Goal: Feedback & Contribution: Submit feedback/report problem

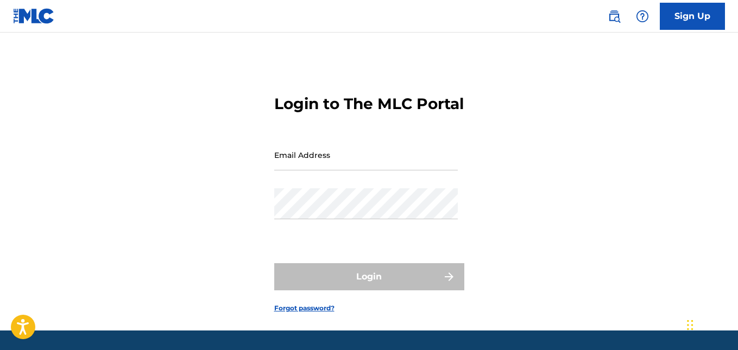
click at [329, 171] on input "Email Address" at bounding box center [366, 155] width 184 height 31
type input "[EMAIL_ADDRESS][DOMAIN_NAME]"
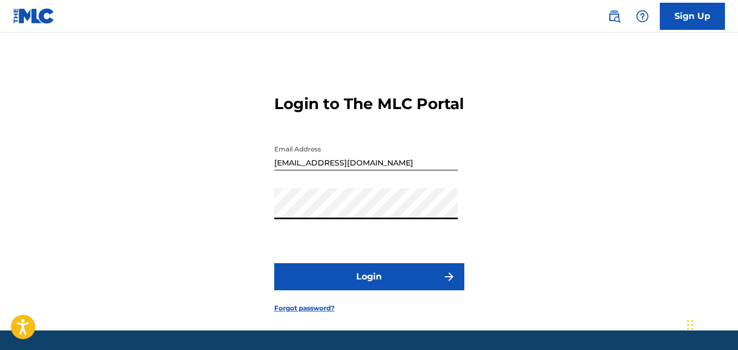
click at [274, 263] on button "Login" at bounding box center [369, 276] width 190 height 27
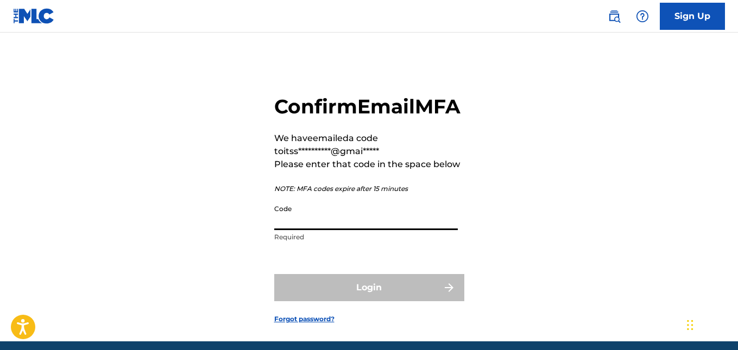
click at [316, 230] on input "Code" at bounding box center [366, 214] width 184 height 31
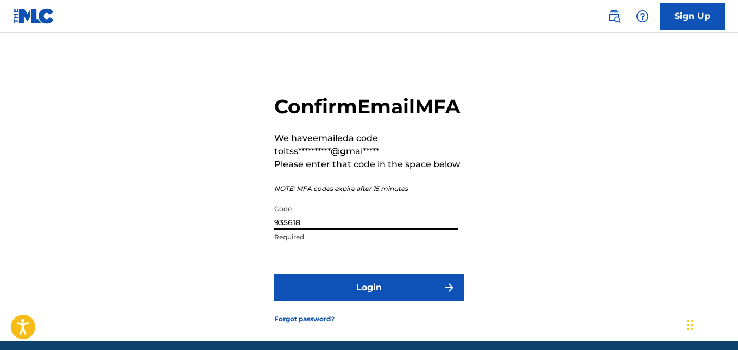
type input "935618"
click at [274, 274] on button "Login" at bounding box center [369, 287] width 190 height 27
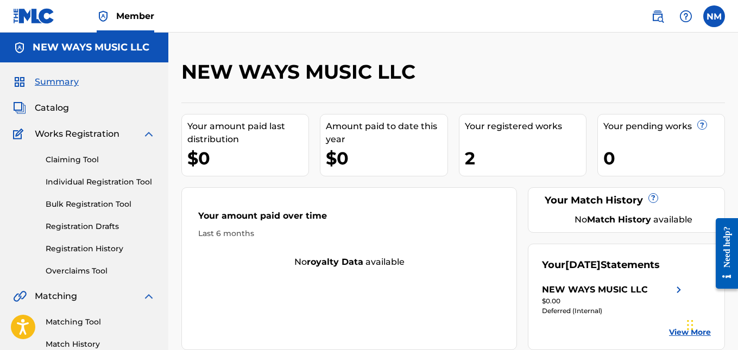
click at [95, 163] on link "Claiming Tool" at bounding box center [101, 159] width 110 height 11
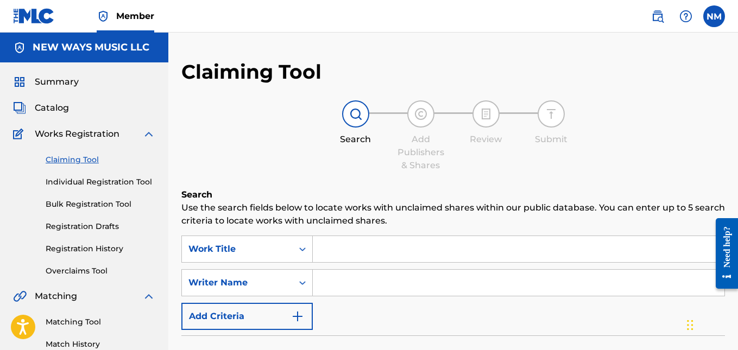
click at [117, 190] on div "Claiming Tool Individual Registration Tool Bulk Registration Tool Registration …" at bounding box center [84, 209] width 142 height 136
click at [121, 184] on link "Individual Registration Tool" at bounding box center [101, 182] width 110 height 11
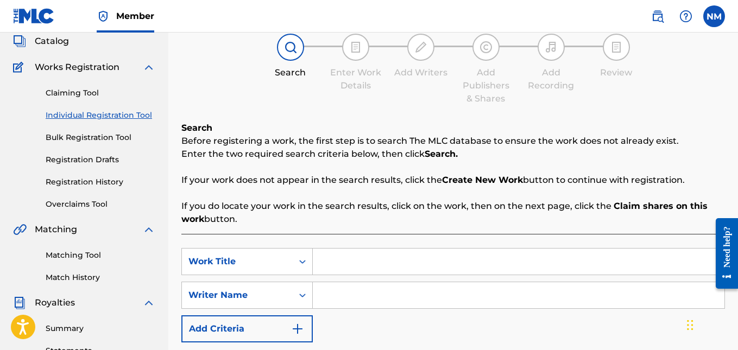
scroll to position [217, 0]
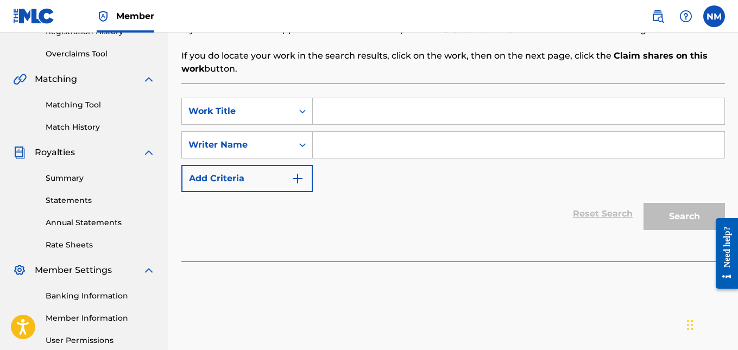
click at [360, 109] on input "Search Form" at bounding box center [519, 111] width 412 height 26
type input "Sky's Fallin"
click at [351, 145] on input "Search Form" at bounding box center [519, 145] width 412 height 26
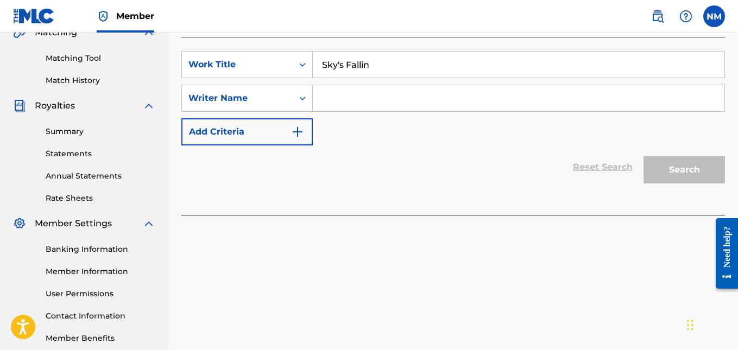
scroll to position [160, 0]
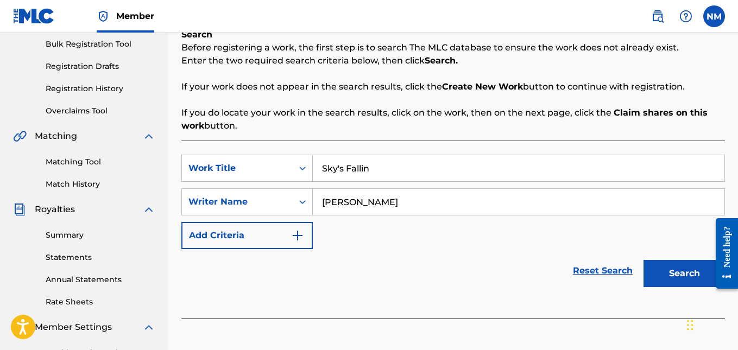
type input "Newton Mauai"
click at [670, 272] on button "Search" at bounding box center [684, 273] width 81 height 27
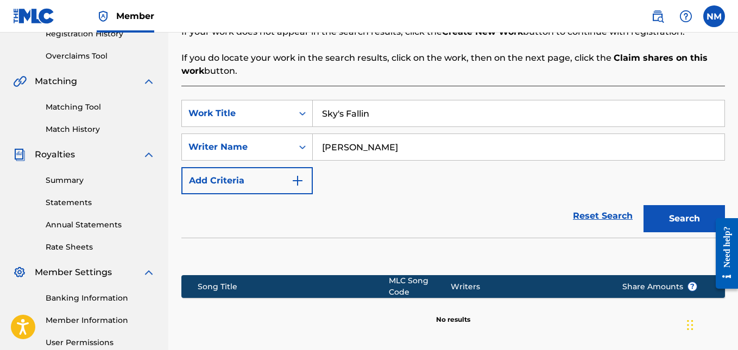
scroll to position [215, 0]
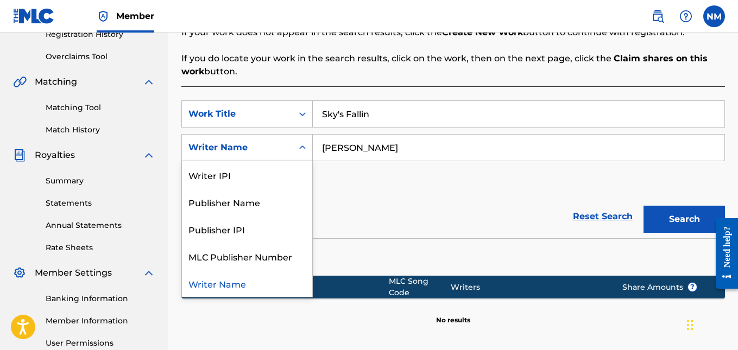
click at [248, 149] on div "Writer Name" at bounding box center [238, 147] width 98 height 13
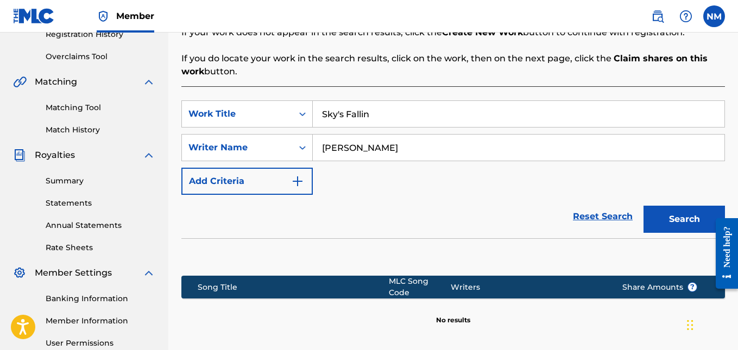
drag, startPoint x: 494, startPoint y: 195, endPoint x: 611, endPoint y: 210, distance: 117.7
click at [497, 194] on form "SearchWithCriteria17328b0b-8970-4f42-afdf-1cd724c6bdd8 Work Title Sky's Fallin …" at bounding box center [453, 170] width 544 height 138
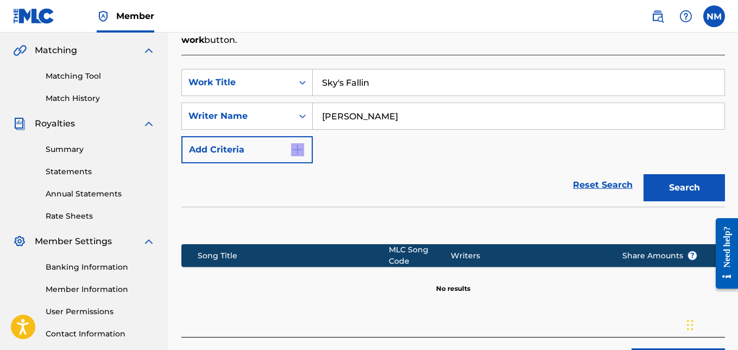
scroll to position [323, 0]
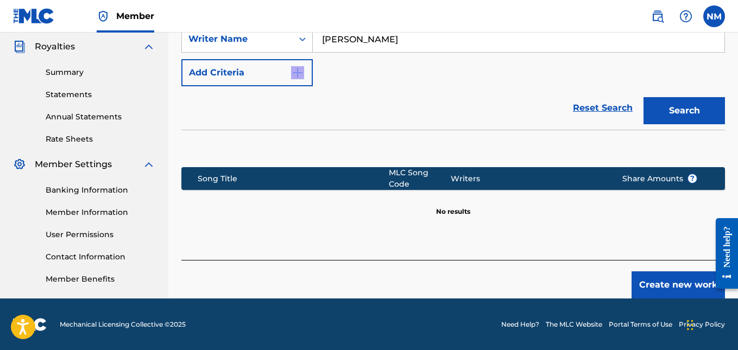
click at [664, 279] on button "Create new work" at bounding box center [678, 285] width 93 height 27
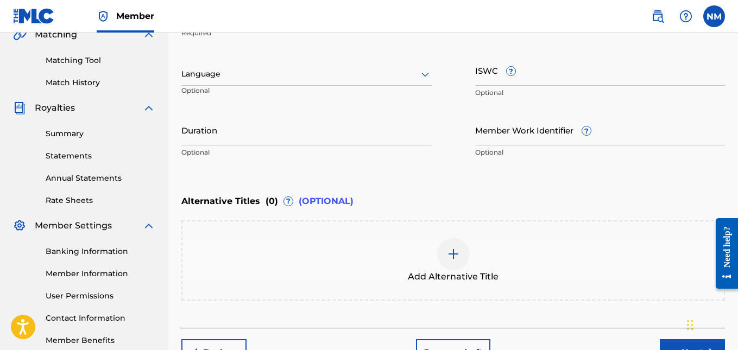
scroll to position [160, 0]
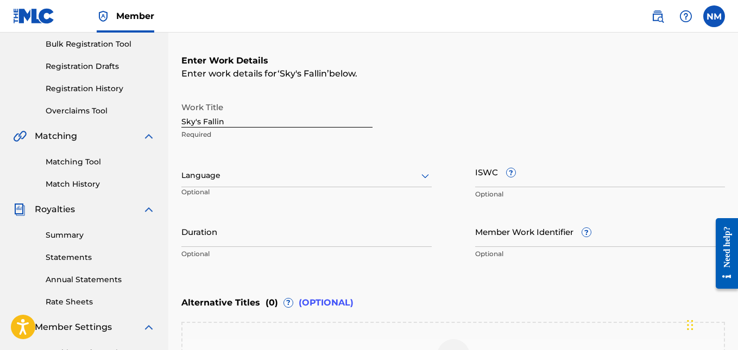
click at [246, 128] on div "Work Title Sky's Fallin Required" at bounding box center [276, 121] width 191 height 49
click at [246, 173] on div at bounding box center [306, 176] width 250 height 14
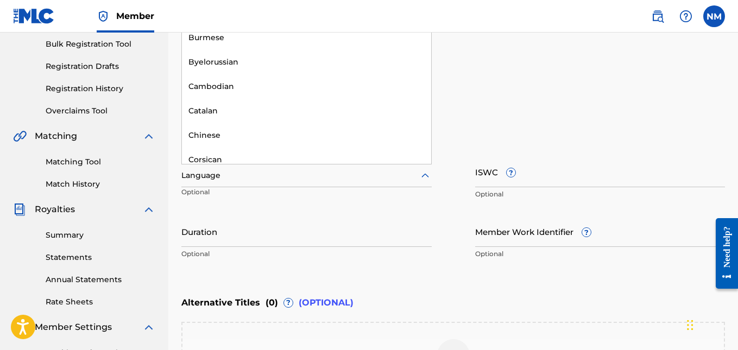
scroll to position [163, 0]
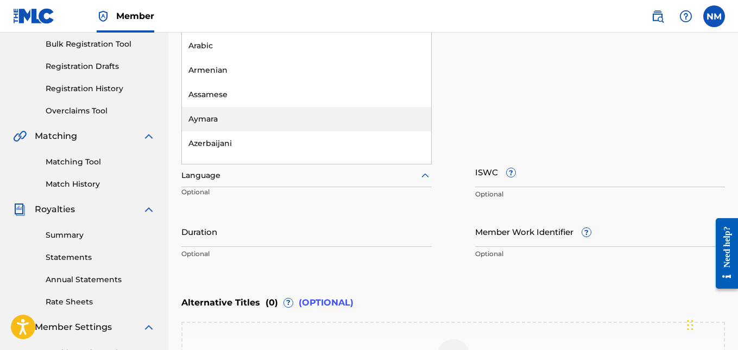
click at [537, 85] on div "Enter Work Details Enter work details for ‘ Sky's Fallin ’ below. Work Title Sk…" at bounding box center [453, 159] width 544 height 263
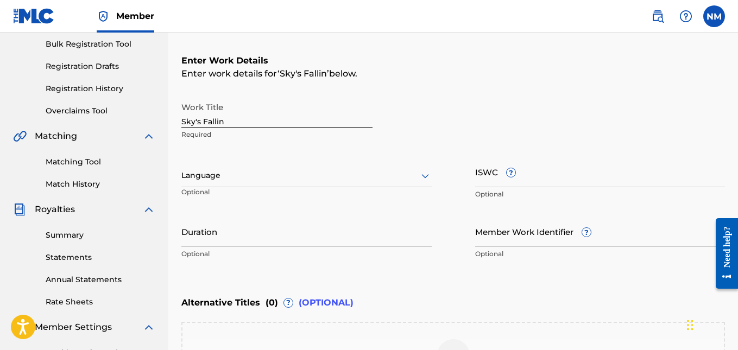
click at [360, 167] on div "Language" at bounding box center [306, 176] width 250 height 23
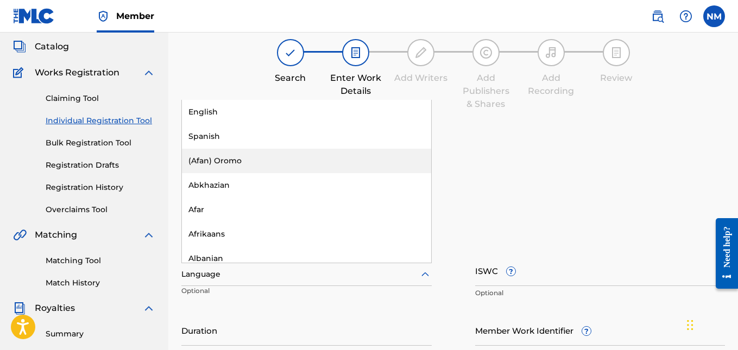
scroll to position [47, 0]
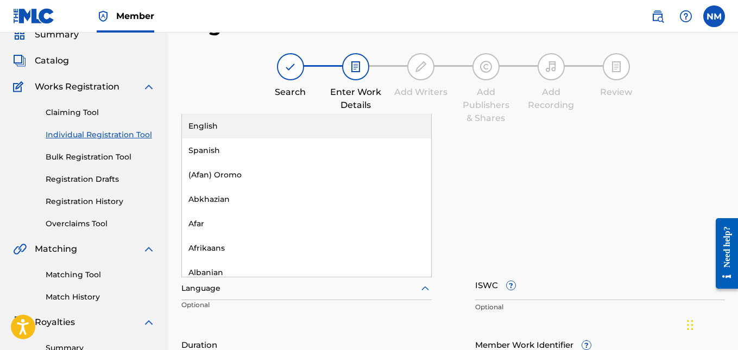
click at [244, 121] on div "English" at bounding box center [306, 126] width 249 height 24
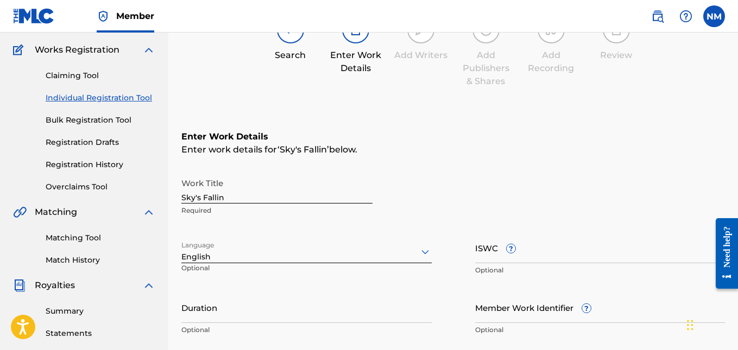
scroll to position [156, 0]
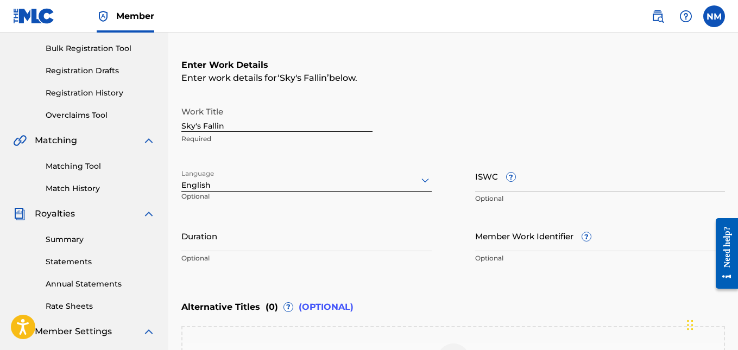
click at [583, 180] on input "ISWC ?" at bounding box center [600, 176] width 250 height 31
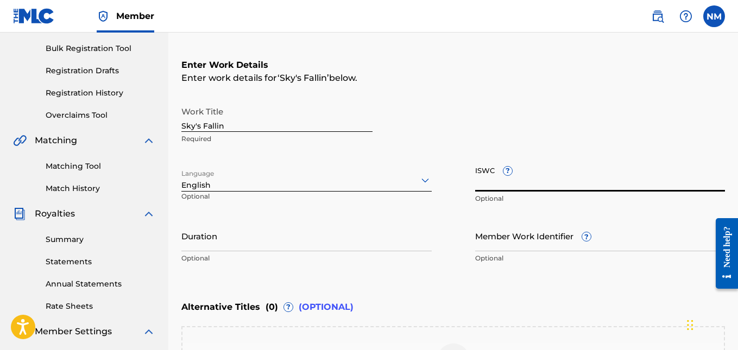
click at [548, 180] on input "ISWC ?" at bounding box center [600, 176] width 250 height 31
paste input "T334941142"
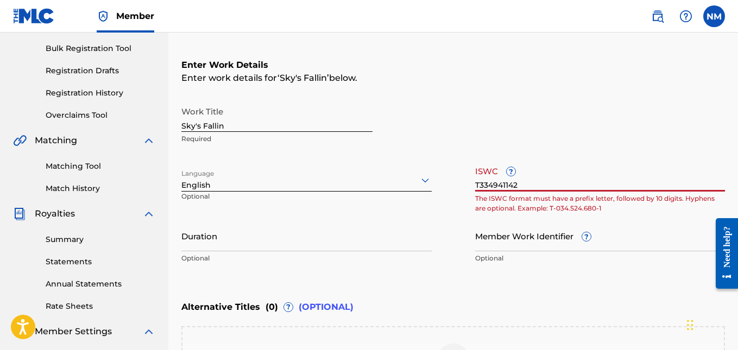
click at [523, 185] on input "T334941142" at bounding box center [600, 176] width 250 height 31
click at [541, 181] on input "T334941142" at bounding box center [600, 176] width 250 height 31
paste input "9"
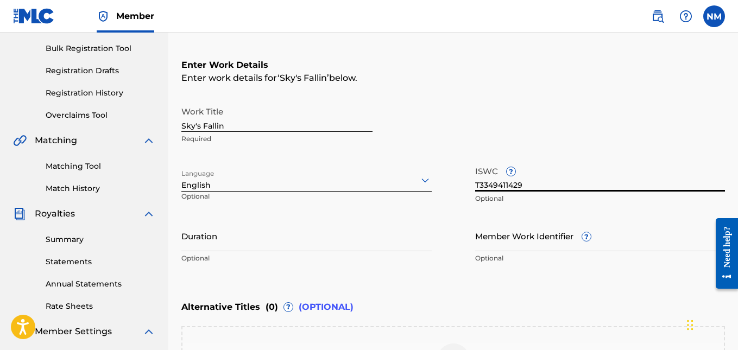
type input "T3349411429"
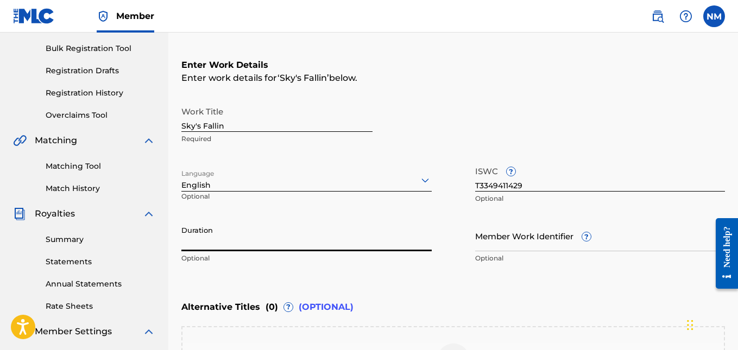
click at [253, 236] on input "Duration" at bounding box center [306, 236] width 250 height 31
type input "03:56"
click at [529, 241] on input "Member Work Identifier ?" at bounding box center [600, 236] width 250 height 31
click at [576, 229] on div "Member Work Identifier ? Optional" at bounding box center [600, 245] width 250 height 49
click at [529, 240] on input "Member Work Identifier ?" at bounding box center [600, 236] width 250 height 31
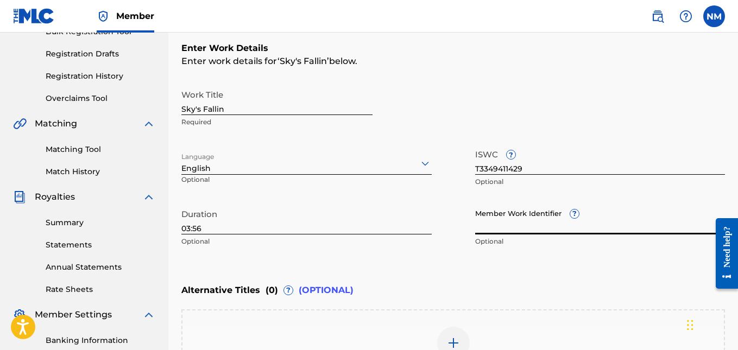
scroll to position [330, 0]
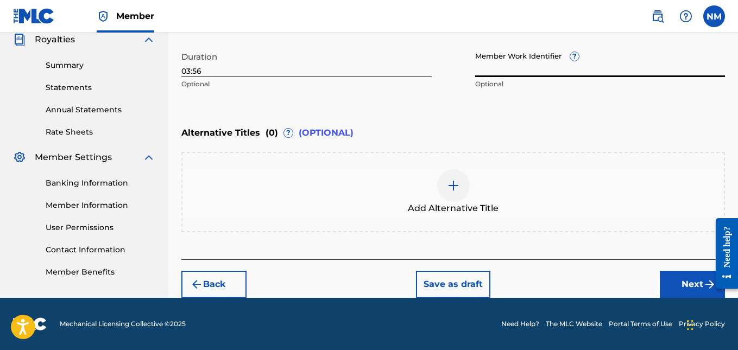
click at [677, 284] on button "Next" at bounding box center [692, 284] width 65 height 27
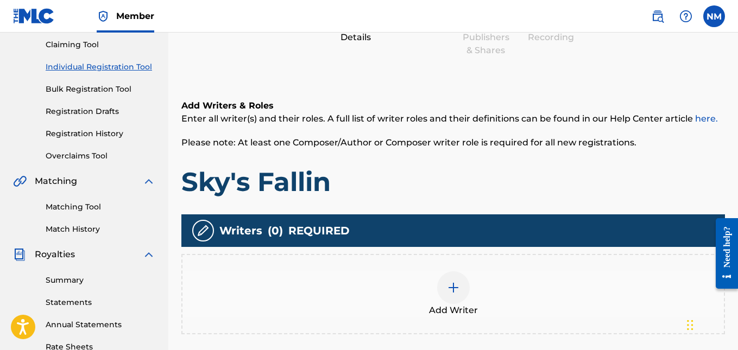
scroll to position [266, 0]
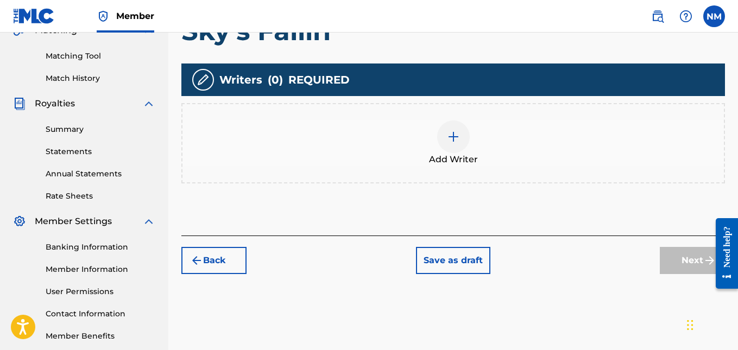
click at [464, 136] on div at bounding box center [453, 137] width 33 height 33
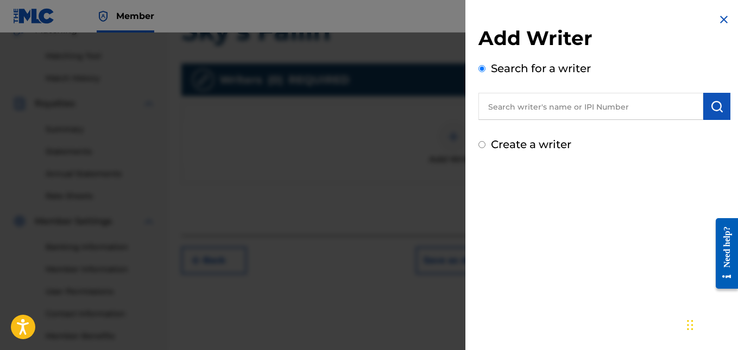
click at [526, 103] on input "text" at bounding box center [591, 106] width 225 height 27
paste input "#1285148242"
click at [721, 108] on button "submit" at bounding box center [717, 106] width 27 height 27
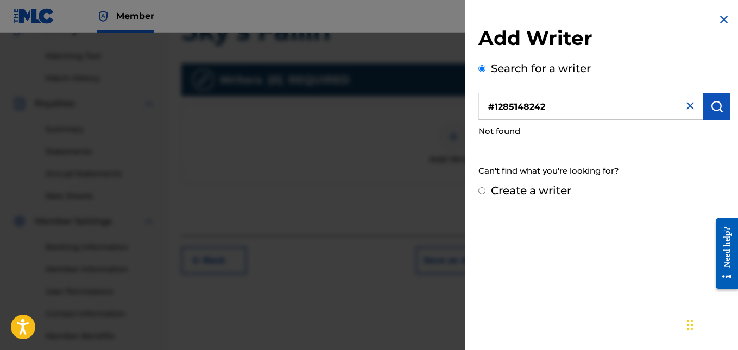
click at [495, 102] on input "#1285148242" at bounding box center [591, 106] width 225 height 27
type input "1285148242"
click at [715, 99] on button "submit" at bounding box center [717, 106] width 27 height 27
click at [550, 110] on input "1285148242" at bounding box center [591, 106] width 225 height 27
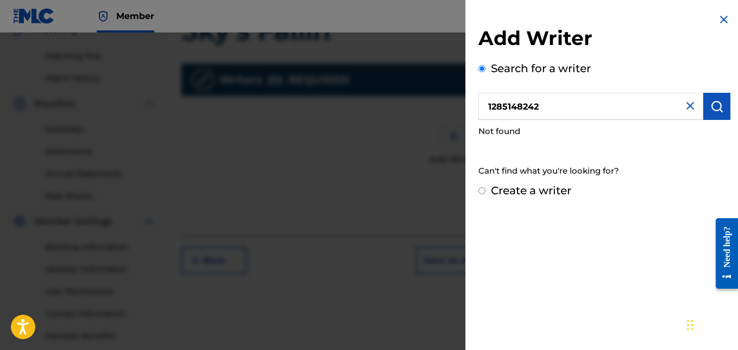
click at [550, 110] on input "1285148242" at bounding box center [591, 106] width 225 height 27
click at [684, 108] on img at bounding box center [690, 105] width 13 height 13
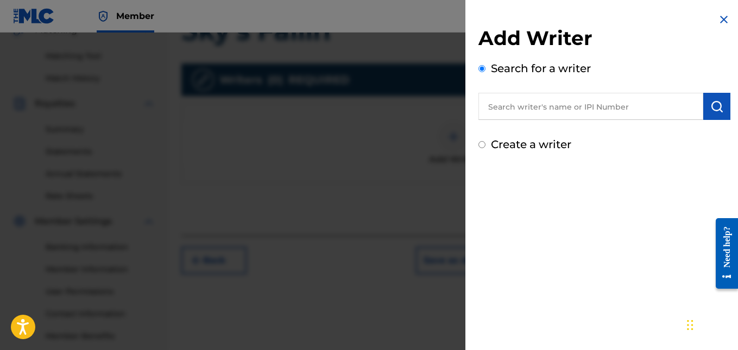
click at [556, 111] on input "text" at bounding box center [591, 106] width 225 height 27
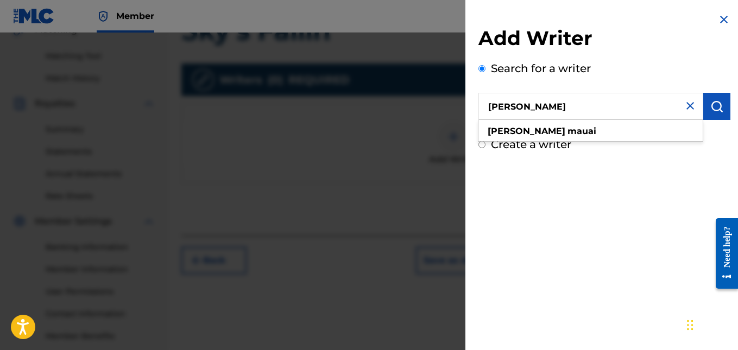
type input "NEWTON MAUAI"
click at [718, 100] on button "submit" at bounding box center [717, 106] width 27 height 27
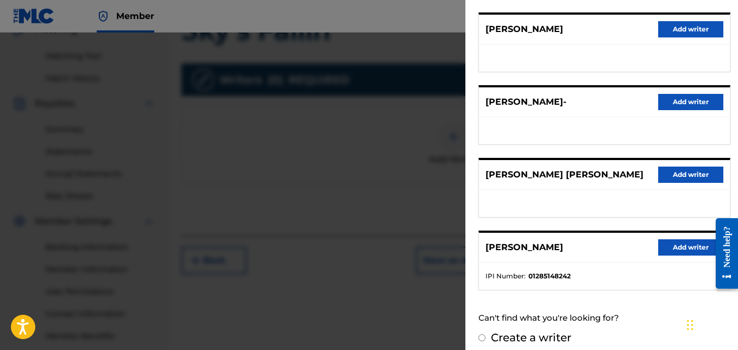
scroll to position [212, 0]
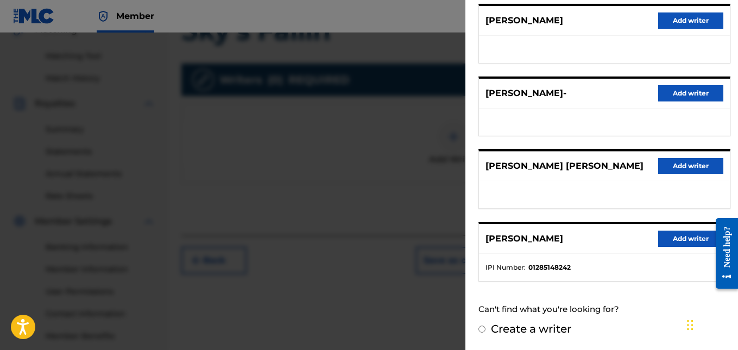
click at [686, 238] on button "Add writer" at bounding box center [690, 239] width 65 height 16
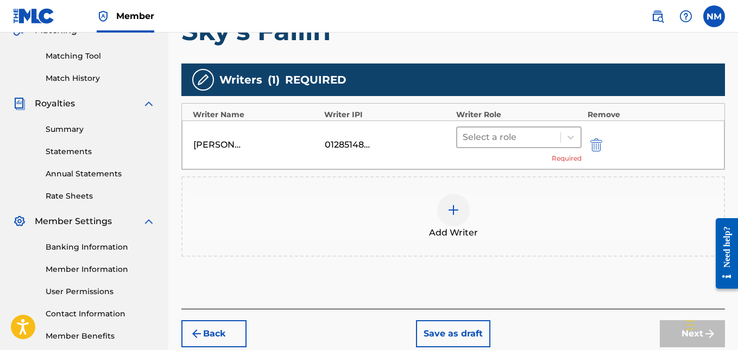
click at [554, 136] on div at bounding box center [509, 137] width 93 height 15
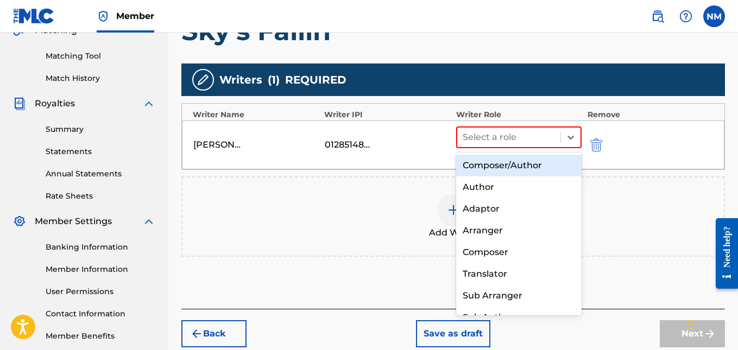
click at [533, 163] on div "Composer/Author" at bounding box center [519, 166] width 126 height 22
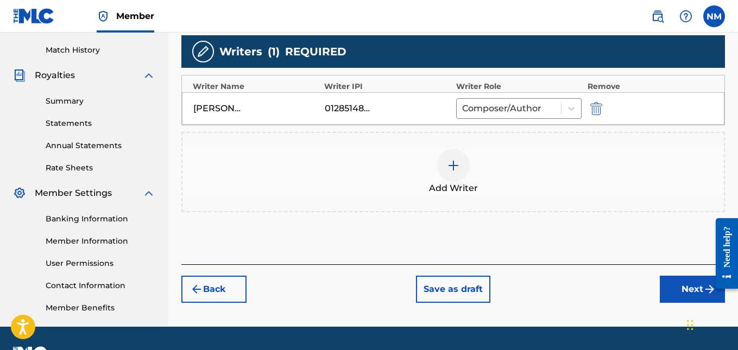
scroll to position [321, 0]
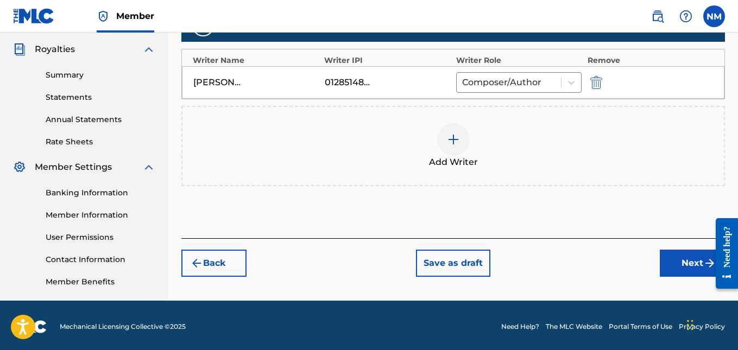
click at [690, 263] on button "Next" at bounding box center [692, 263] width 65 height 27
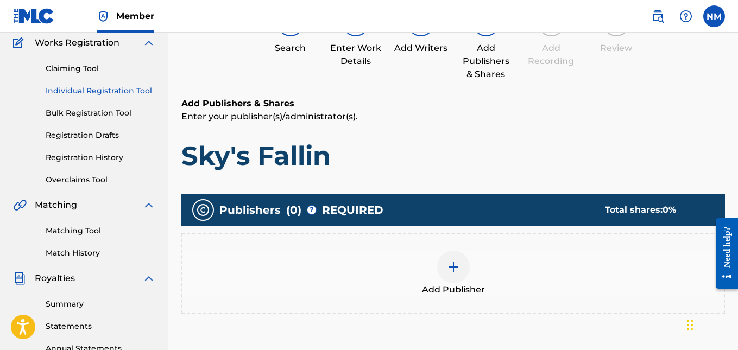
scroll to position [158, 0]
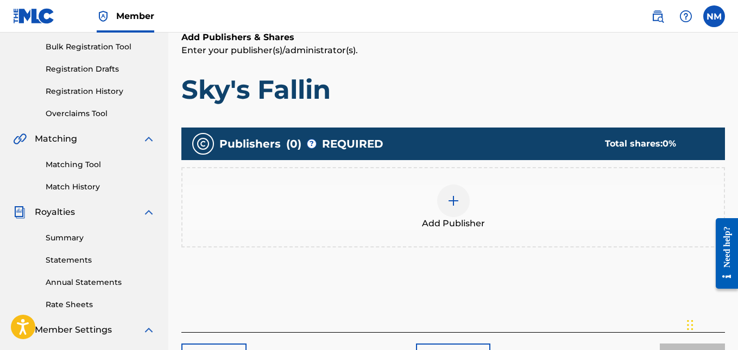
click at [449, 197] on img at bounding box center [453, 200] width 13 height 13
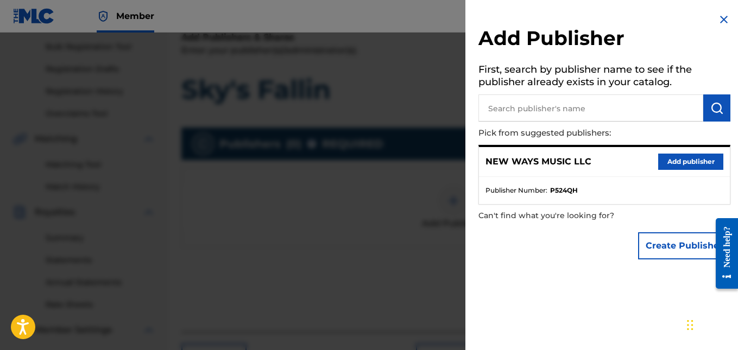
click at [677, 164] on button "Add publisher" at bounding box center [690, 162] width 65 height 16
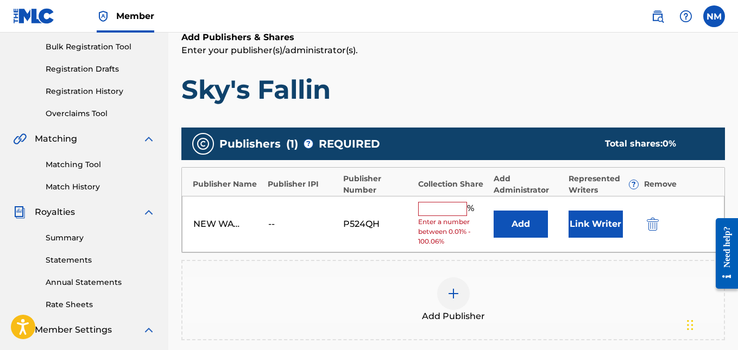
click at [440, 209] on input "text" at bounding box center [442, 209] width 49 height 14
click at [533, 97] on h1 "Sky's Fallin" at bounding box center [453, 89] width 544 height 33
click at [445, 209] on input "text" at bounding box center [442, 209] width 49 height 14
type input "50"
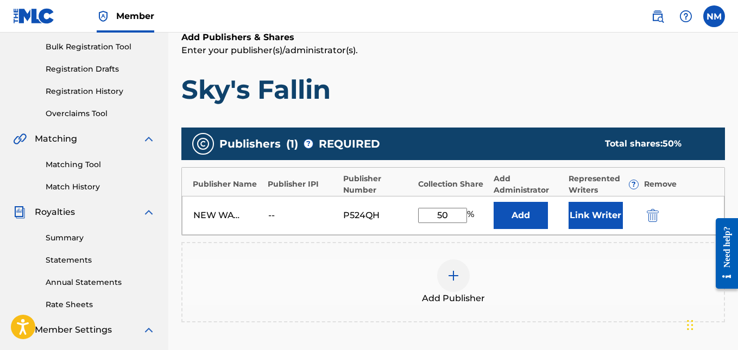
click at [608, 259] on div "Add Publisher" at bounding box center [453, 282] width 544 height 80
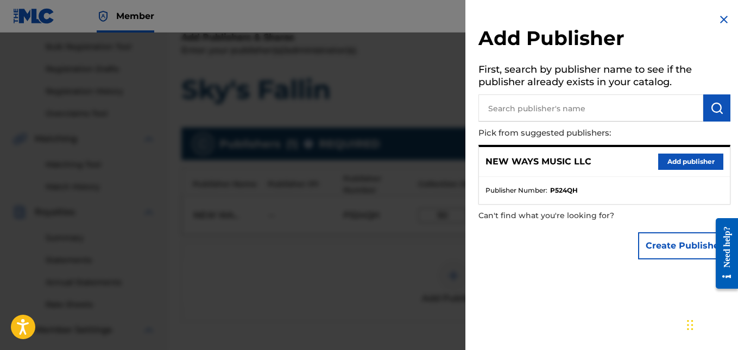
click at [723, 20] on img at bounding box center [724, 19] width 13 height 13
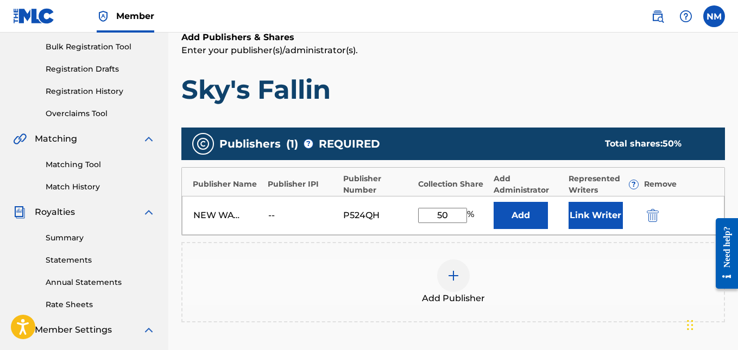
click at [600, 211] on button "Link Writer" at bounding box center [596, 215] width 54 height 27
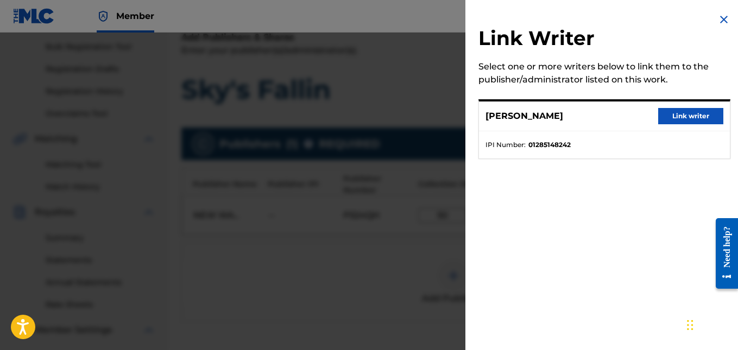
click at [681, 120] on button "Link writer" at bounding box center [690, 116] width 65 height 16
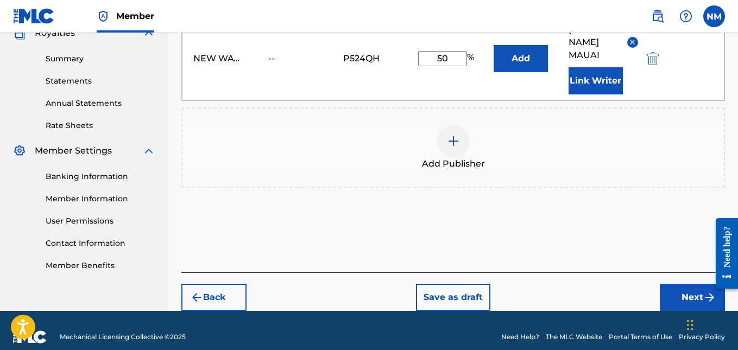
click at [689, 284] on button "Next" at bounding box center [692, 297] width 65 height 27
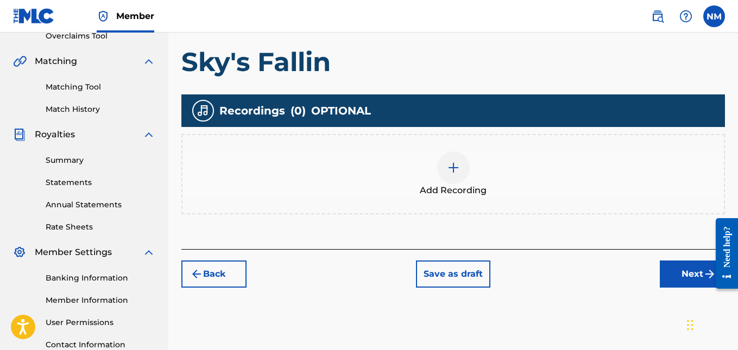
scroll to position [266, 0]
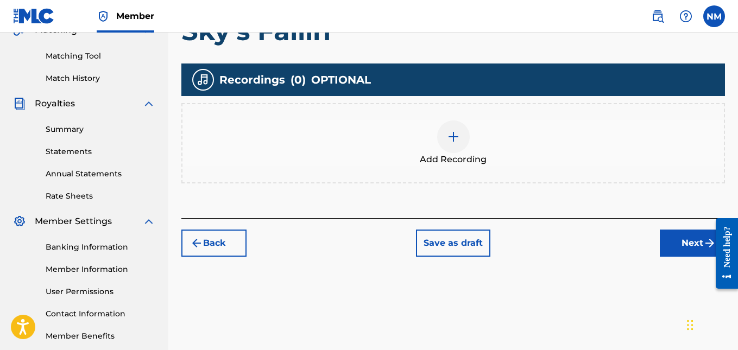
click at [460, 134] on div at bounding box center [453, 137] width 33 height 33
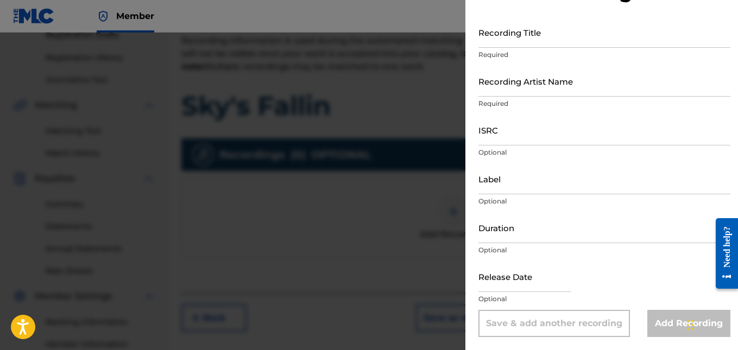
scroll to position [0, 0]
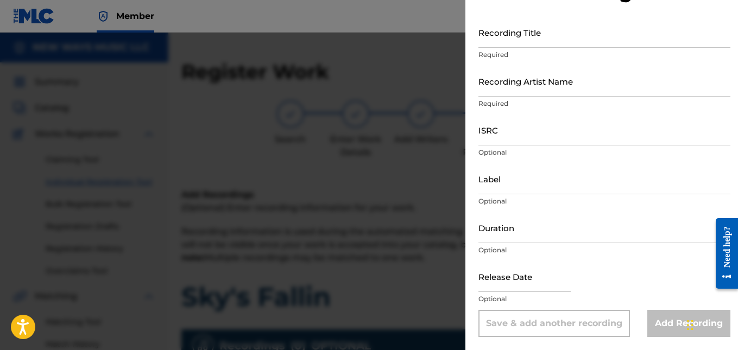
click at [362, 236] on div at bounding box center [369, 208] width 738 height 350
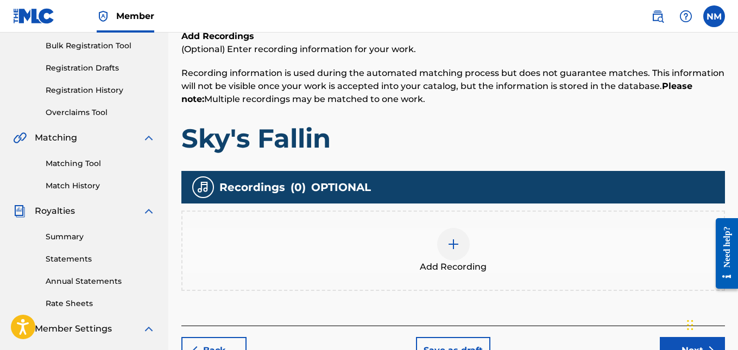
scroll to position [217, 0]
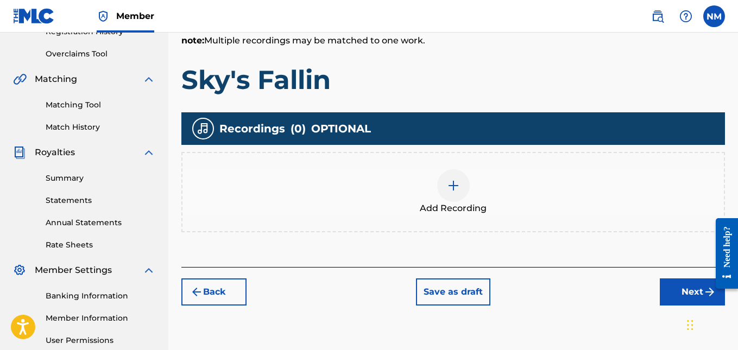
click at [454, 183] on img at bounding box center [453, 185] width 13 height 13
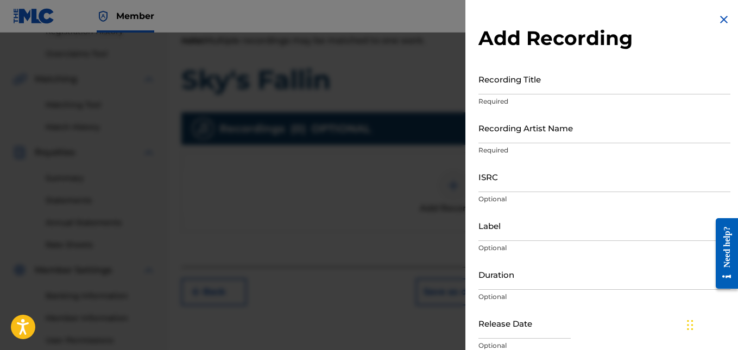
click at [545, 90] on input "Recording Title" at bounding box center [605, 79] width 252 height 31
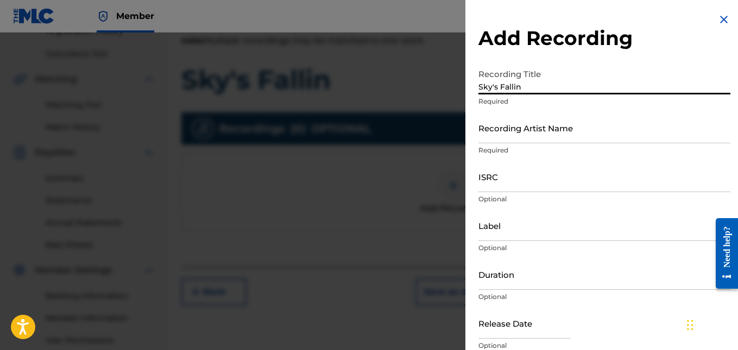
type input "Sky's Fallin"
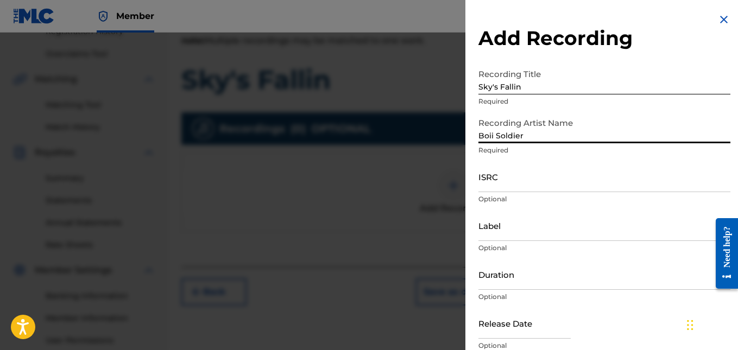
type input "Boii Soldier"
click at [544, 196] on p "Optional" at bounding box center [605, 199] width 252 height 10
click at [551, 184] on input "ISRC" at bounding box center [605, 176] width 252 height 31
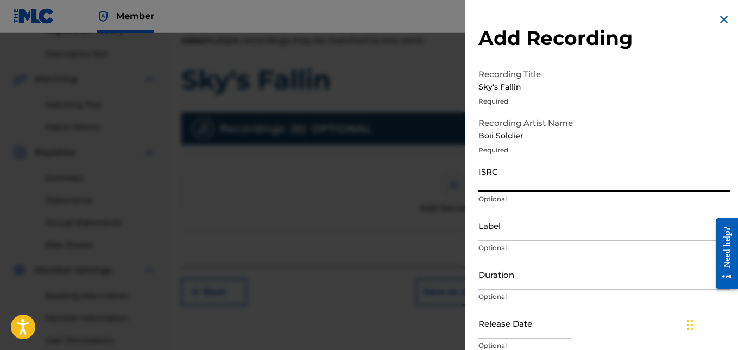
paste input "QZZ7R2554935"
type input "QZZ7R2554935"
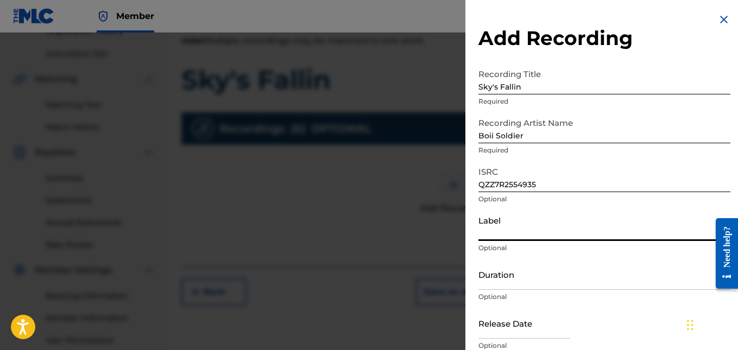
click at [522, 231] on input "Label" at bounding box center [605, 225] width 252 height 31
type input "Breakpath Records"
click at [538, 281] on input "Duration" at bounding box center [605, 274] width 252 height 31
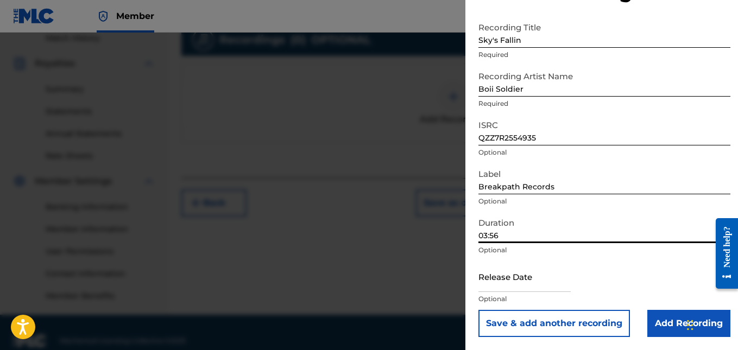
scroll to position [323, 0]
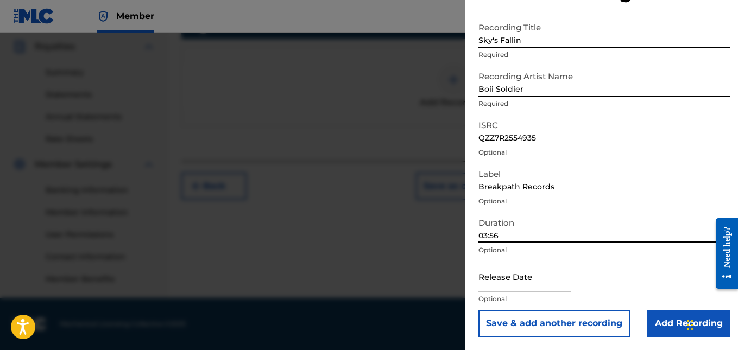
type input "03:56"
click at [530, 278] on input "text" at bounding box center [525, 276] width 92 height 31
select select "8"
select select "2025"
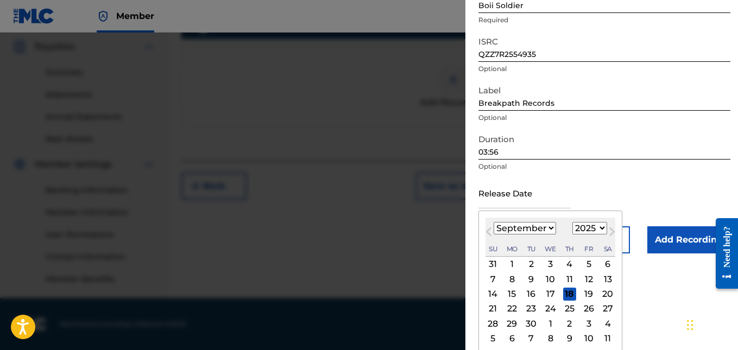
scroll to position [133, 0]
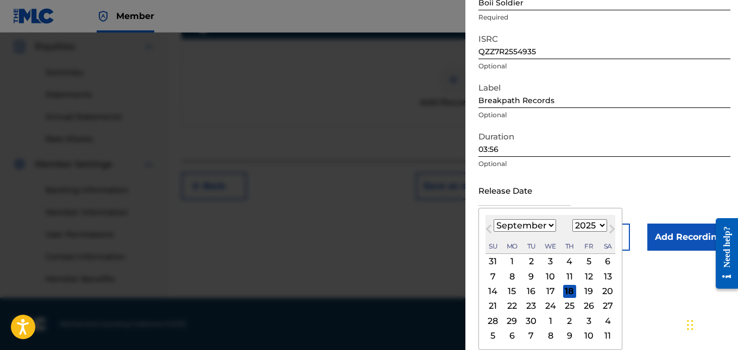
click at [570, 262] on div "4" at bounding box center [569, 261] width 13 height 13
type input "September 4 2025"
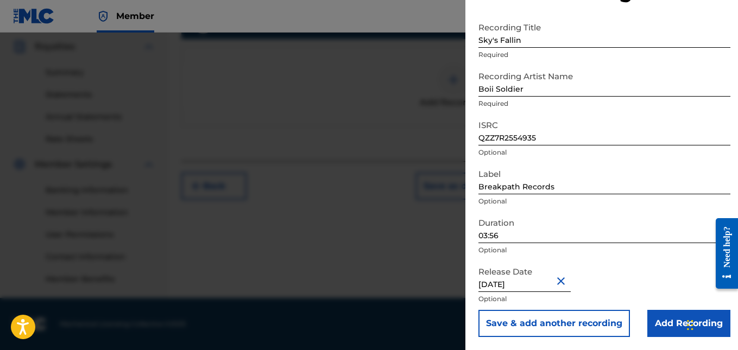
scroll to position [47, 0]
click at [661, 319] on input "Add Recording" at bounding box center [689, 323] width 83 height 27
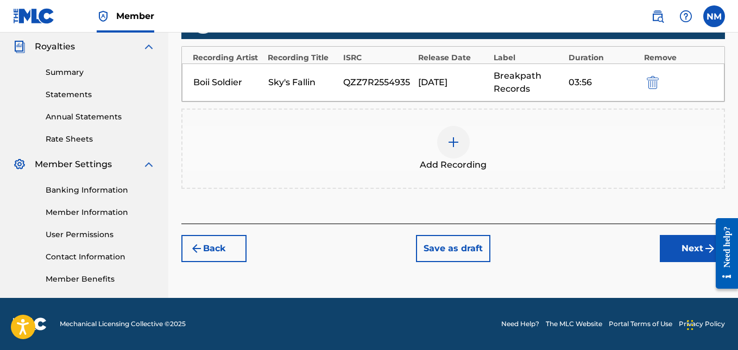
click at [686, 253] on button "Next" at bounding box center [692, 248] width 65 height 27
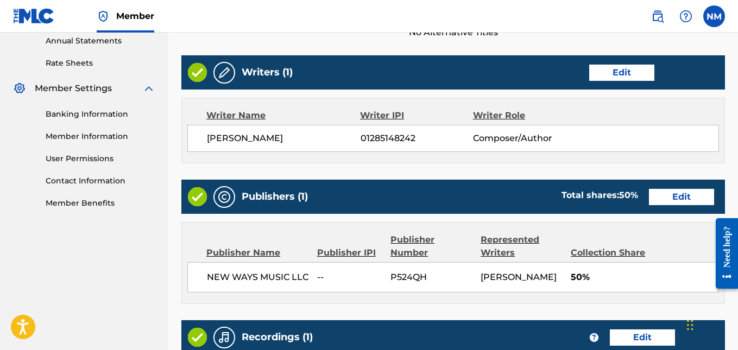
scroll to position [418, 0]
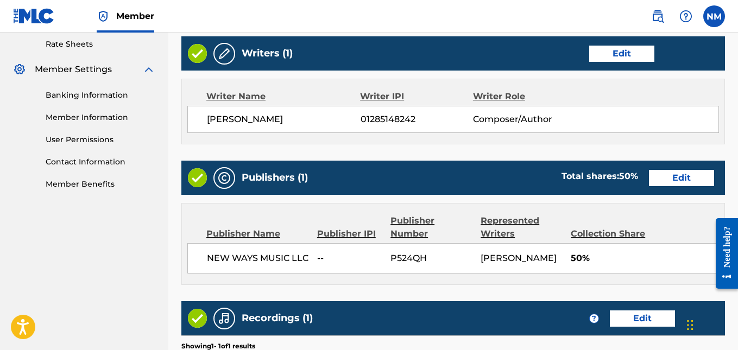
click at [620, 54] on button "Edit" at bounding box center [621, 54] width 65 height 16
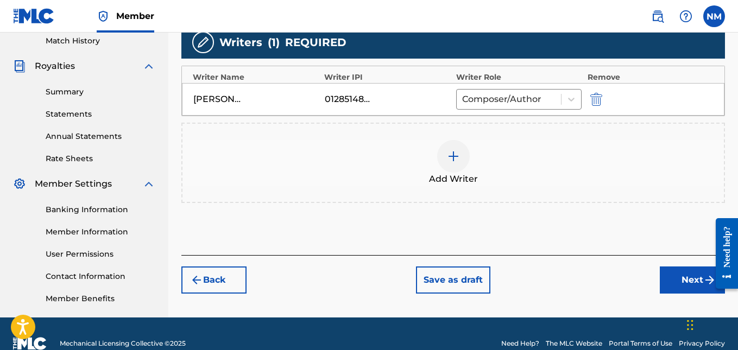
scroll to position [269, 0]
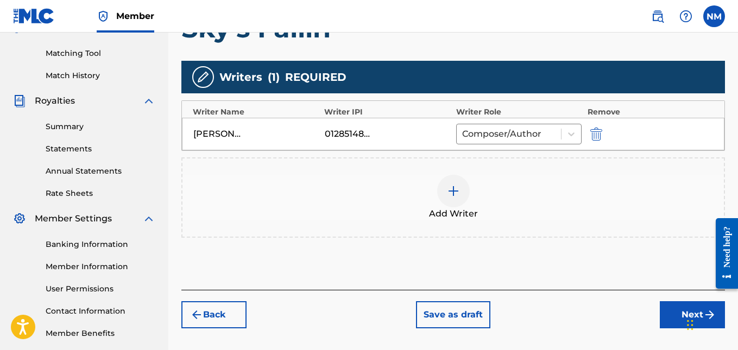
click at [231, 317] on button "Back" at bounding box center [213, 315] width 65 height 27
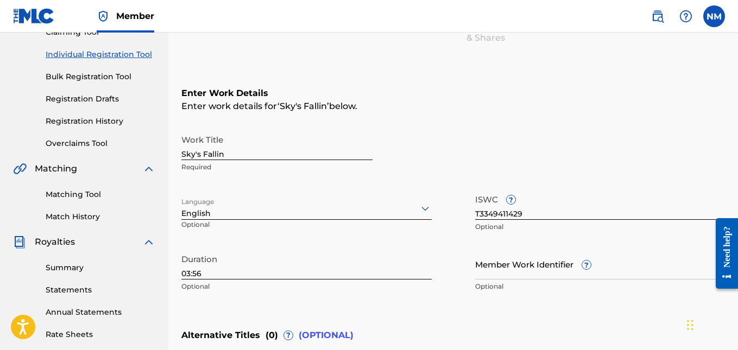
scroll to position [276, 0]
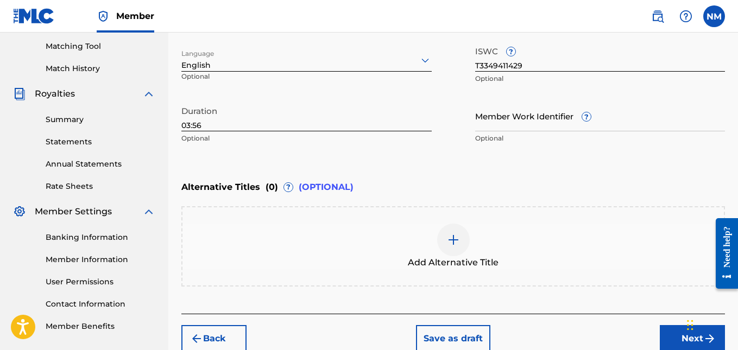
click at [669, 334] on button "Next" at bounding box center [692, 338] width 65 height 27
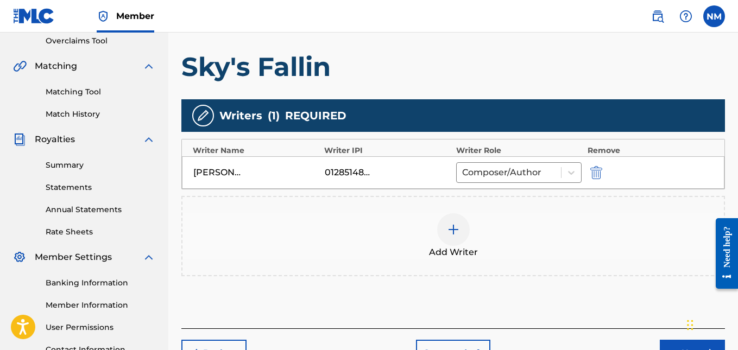
scroll to position [266, 0]
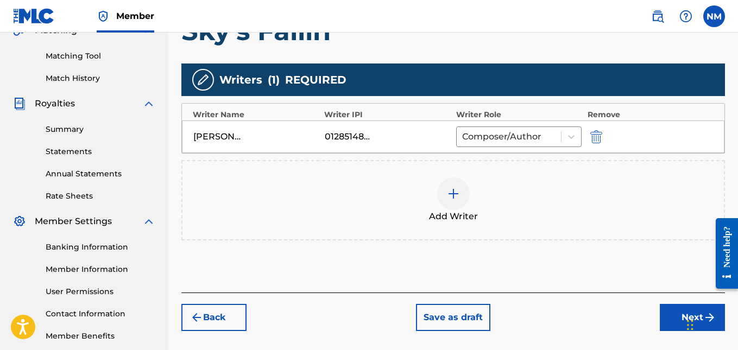
click at [670, 313] on button "Next" at bounding box center [692, 317] width 65 height 27
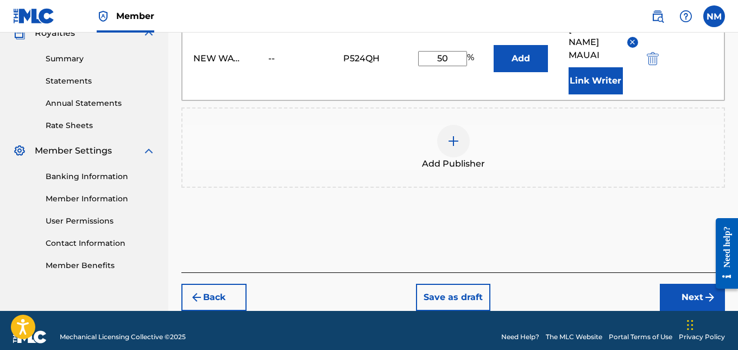
click at [676, 284] on button "Next" at bounding box center [692, 297] width 65 height 27
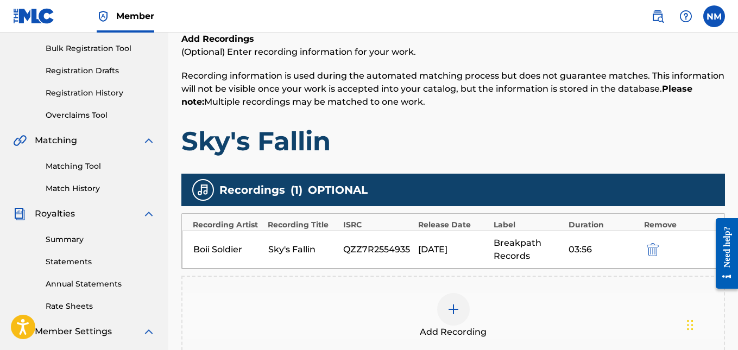
scroll to position [321, 0]
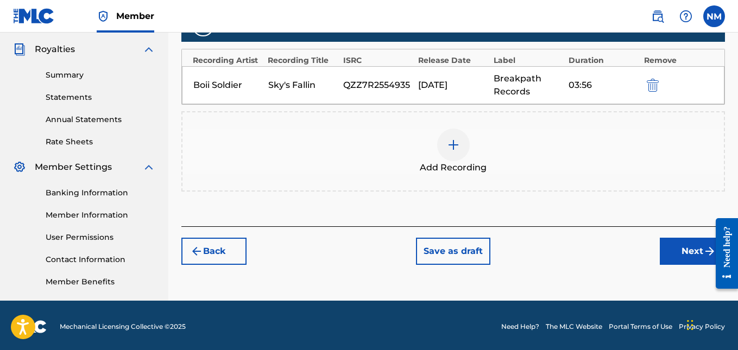
click at [679, 249] on button "Next" at bounding box center [692, 251] width 65 height 27
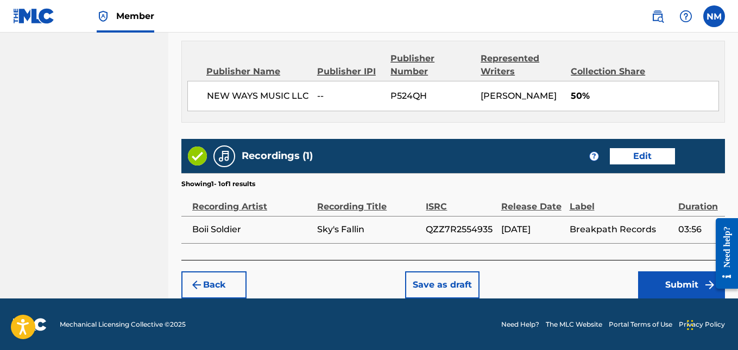
scroll to position [581, 0]
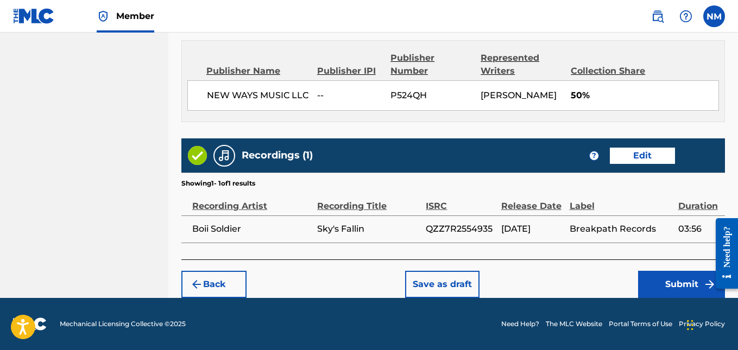
click at [666, 284] on button "Submit" at bounding box center [681, 284] width 87 height 27
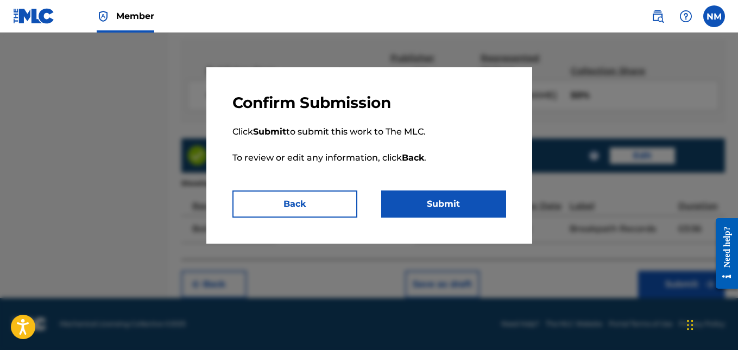
click at [436, 204] on button "Submit" at bounding box center [443, 204] width 125 height 27
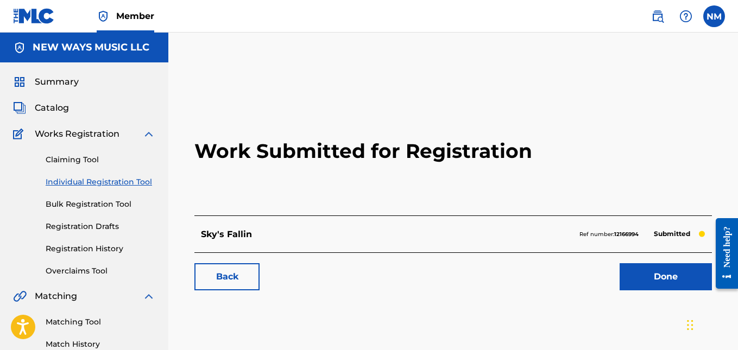
click at [45, 76] on span "Summary" at bounding box center [57, 82] width 44 height 13
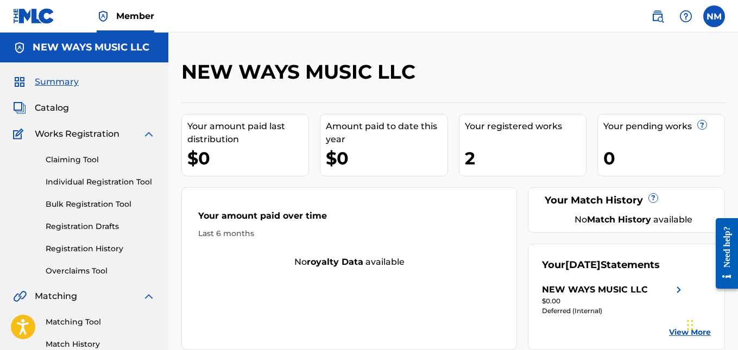
click at [720, 17] on label at bounding box center [715, 16] width 22 height 22
click at [714, 16] on input "NM Newton Mauai itssoldierboii@gmail.com Notification Preferences Profile Log o…" at bounding box center [714, 16] width 0 height 0
click at [508, 52] on div "NEW WAYS MUSIC LLC Your amount paid last distribution $0 Amount paid to date th…" at bounding box center [453, 327] width 570 height 589
click at [65, 105] on span "Catalog" at bounding box center [52, 108] width 34 height 13
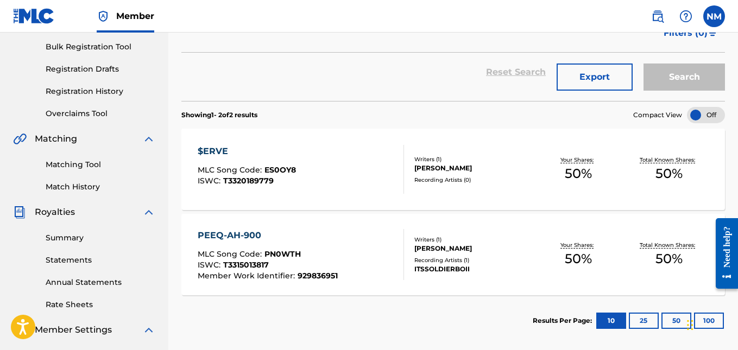
scroll to position [217, 0]
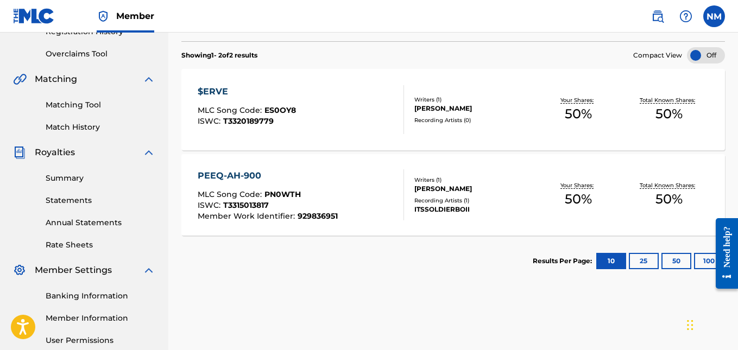
click at [335, 112] on div "$ERVE MLC Song Code : ES0OY8 ISWC : T3320189779" at bounding box center [301, 109] width 206 height 49
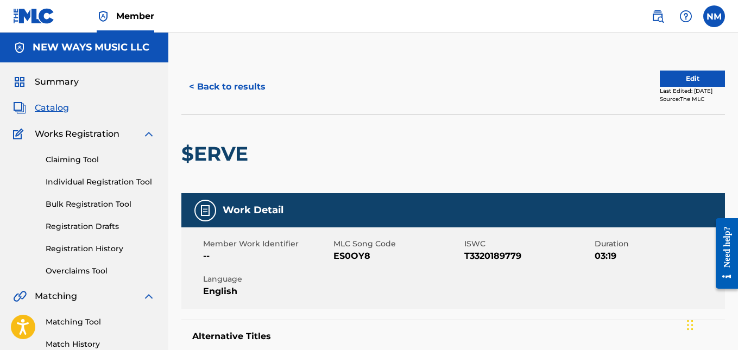
click at [673, 78] on button "Edit" at bounding box center [692, 79] width 65 height 16
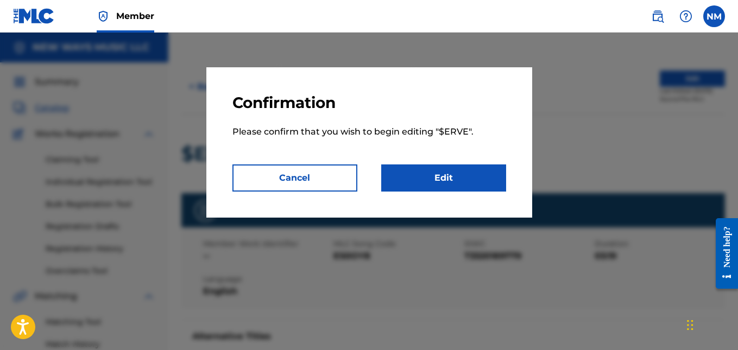
click at [420, 175] on link "Edit" at bounding box center [443, 178] width 125 height 27
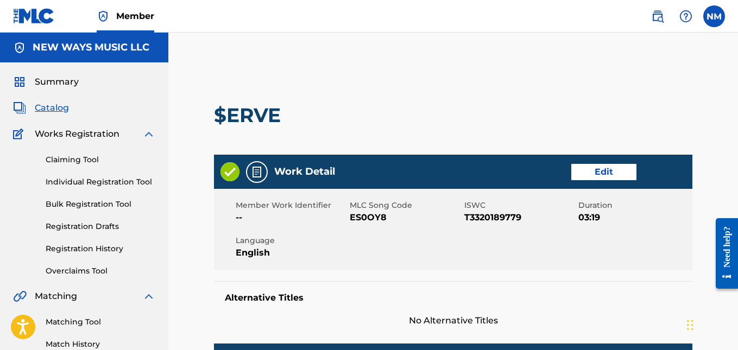
click at [632, 169] on link "Edit" at bounding box center [604, 172] width 65 height 16
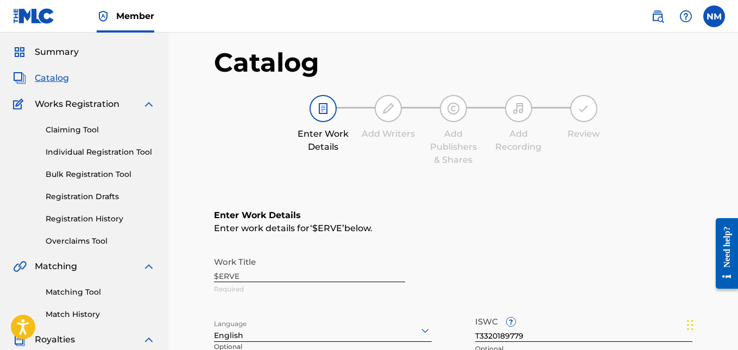
scroll to position [54, 0]
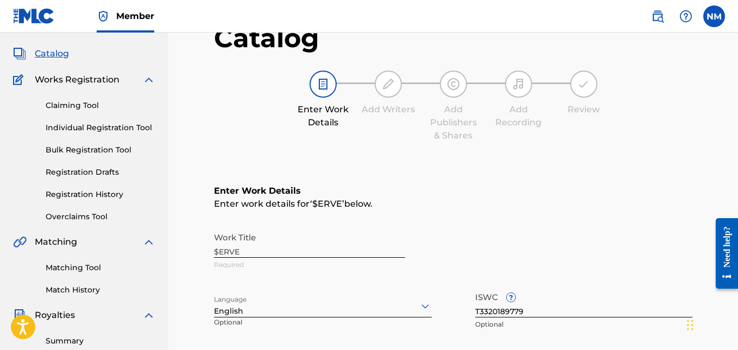
click at [255, 250] on div "Work Title $ERVE Required" at bounding box center [453, 251] width 479 height 49
click at [233, 258] on div "Work Title $ERVE Required" at bounding box center [453, 251] width 479 height 49
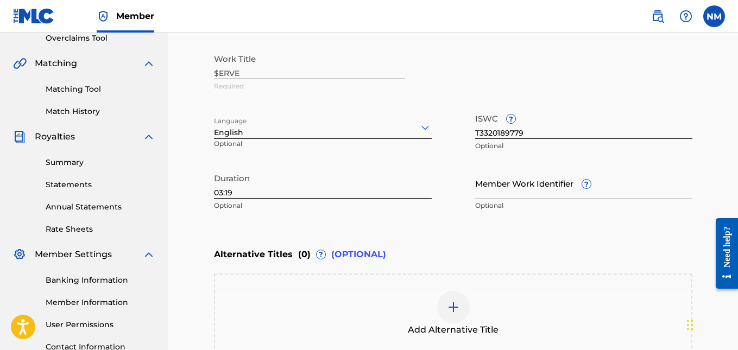
scroll to position [371, 0]
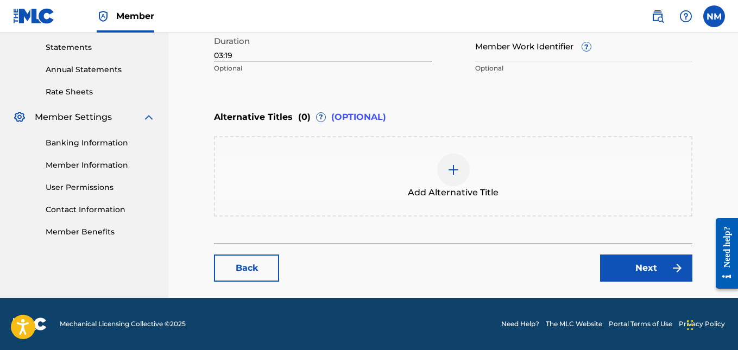
click at [260, 253] on div "Back Next" at bounding box center [453, 263] width 479 height 38
click at [260, 262] on link "Back" at bounding box center [246, 268] width 65 height 27
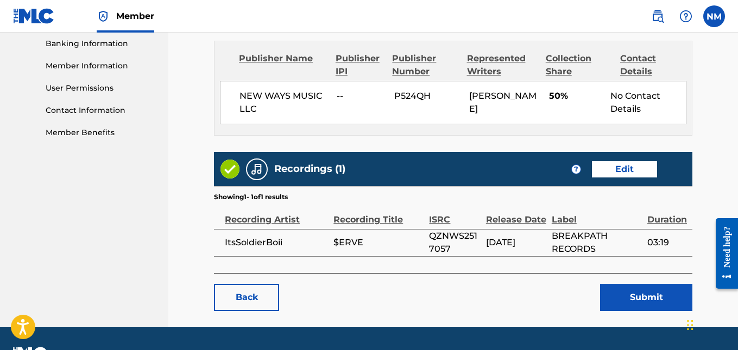
scroll to position [499, 0]
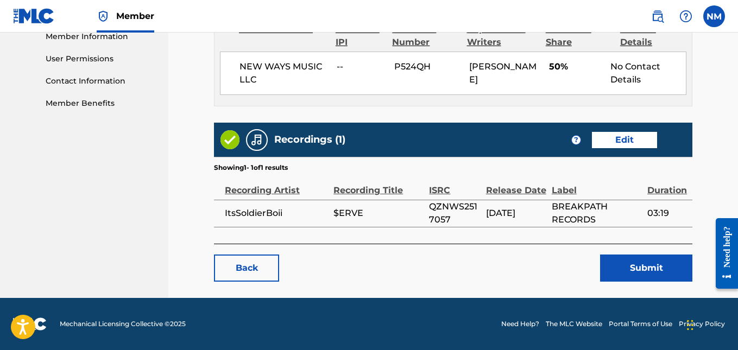
click at [254, 272] on link "Back" at bounding box center [246, 268] width 65 height 27
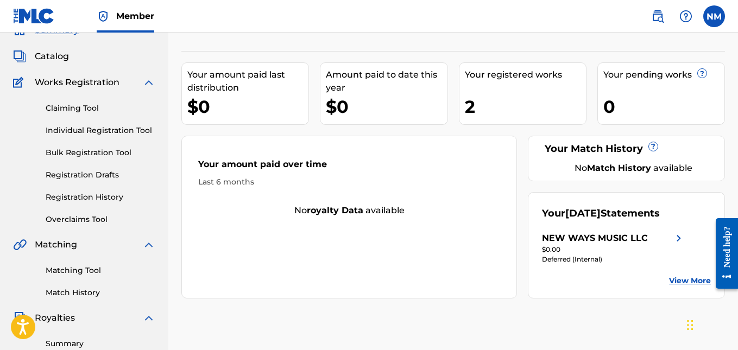
scroll to position [106, 0]
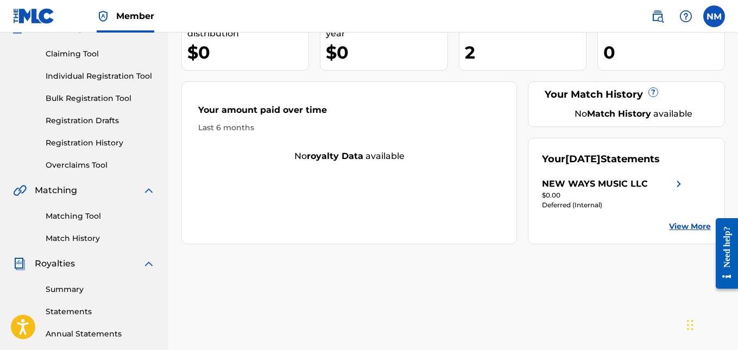
click at [692, 16] on img at bounding box center [686, 16] width 13 height 13
click at [727, 254] on div "Need help?" at bounding box center [727, 246] width 15 height 41
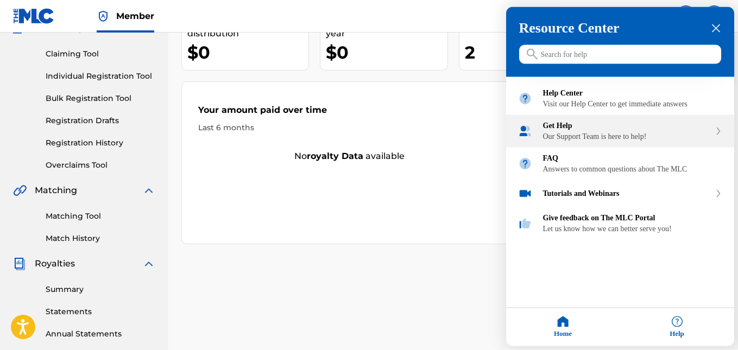
click at [595, 141] on div "Our Support Team is here to help!" at bounding box center [626, 137] width 167 height 9
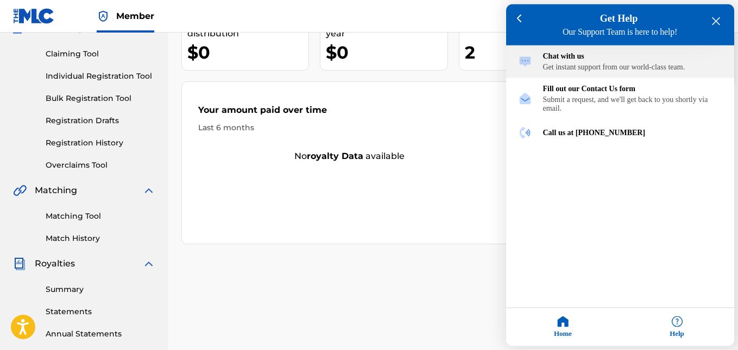
click at [608, 62] on div "Chat with us Get instant support from our world-class team." at bounding box center [632, 62] width 179 height 20
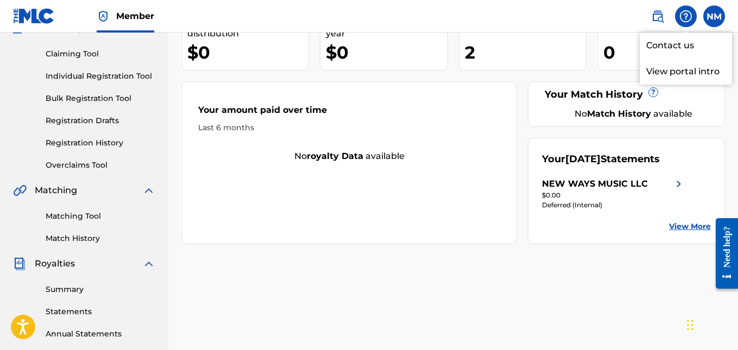
click at [729, 238] on div "Need help?" at bounding box center [727, 246] width 15 height 41
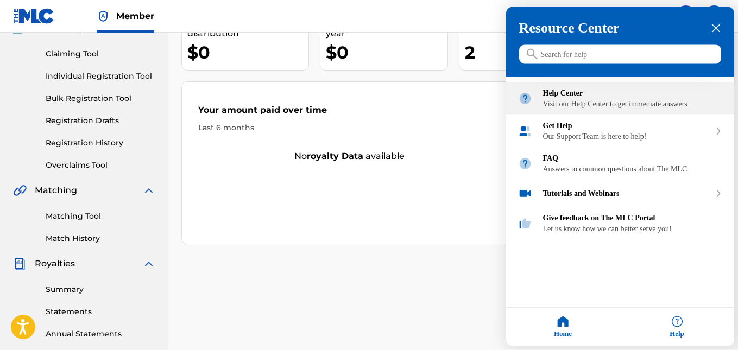
click at [621, 108] on div "Visit our Help Center to get immediate answers" at bounding box center [632, 104] width 179 height 9
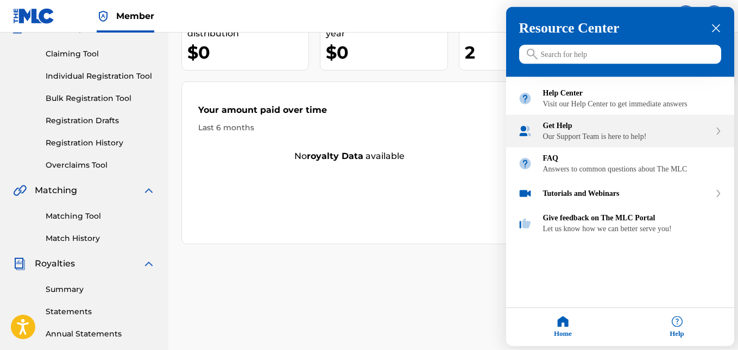
click at [609, 141] on div "Our Support Team is here to help!" at bounding box center [626, 137] width 167 height 9
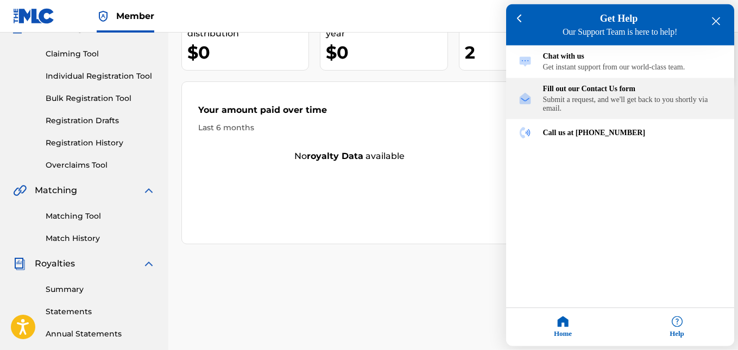
click at [597, 106] on div "Submit a request, and we'll get back to you shortly via email." at bounding box center [632, 104] width 179 height 17
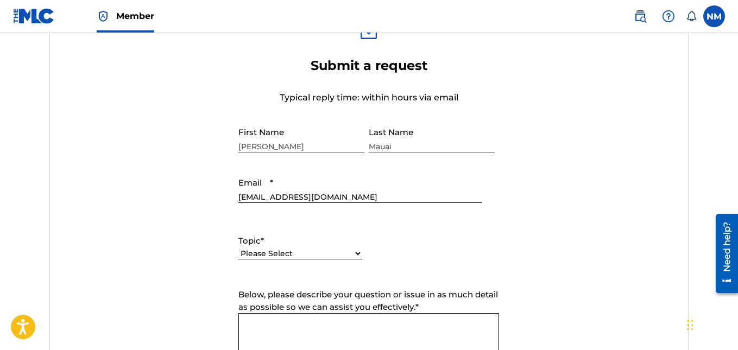
scroll to position [489, 0]
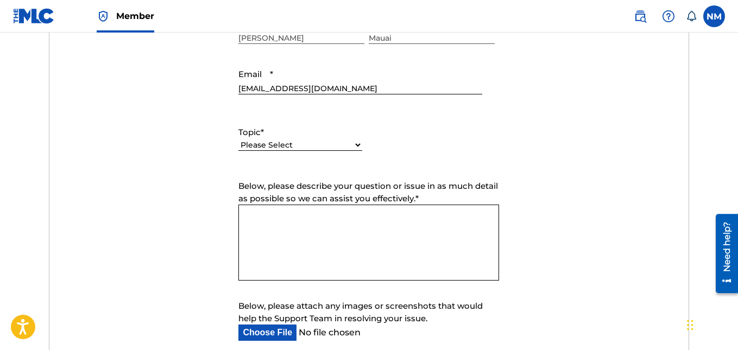
click at [303, 149] on select "Please Select I need help with my account I need help with managing my catalog …" at bounding box center [300, 145] width 124 height 11
select select "I need help with my account"
click at [238, 140] on select "Please Select I need help with my account I need help with managing my catalog …" at bounding box center [300, 145] width 124 height 11
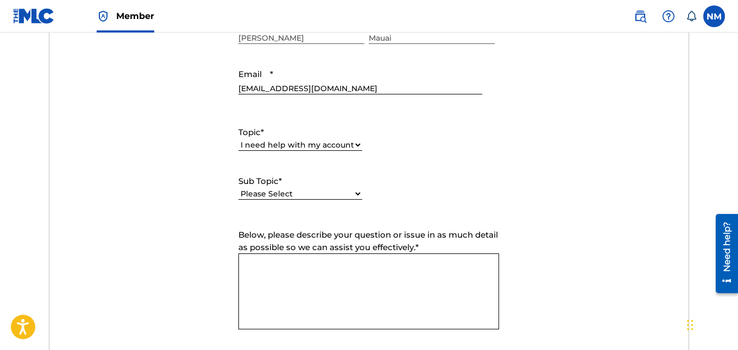
click at [305, 190] on select "Please Select I need help with my user account I can't log in to my user accoun…" at bounding box center [300, 194] width 124 height 11
select select "I need help with my user account"
click at [238, 189] on select "Please Select I need help with my user account I can't log in to my user accoun…" at bounding box center [300, 194] width 124 height 11
click at [345, 264] on textarea "Below, please describe your question or issue in as much detail as possible so …" at bounding box center [368, 292] width 261 height 76
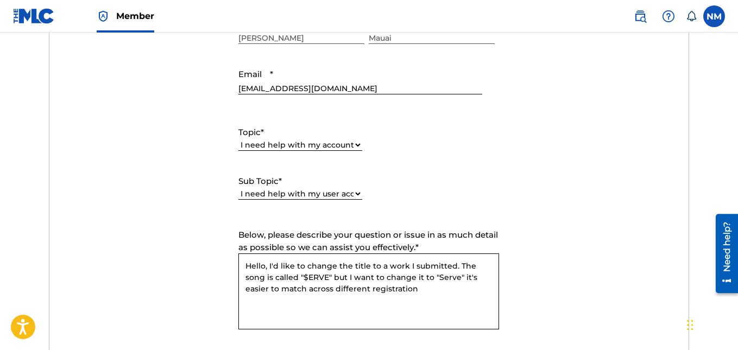
click at [334, 291] on textarea "Hello, I'd like to change the title to a work I submitted. The song is called "…" at bounding box center [368, 292] width 261 height 76
click at [459, 287] on textarea "Hello, I'd like to change the title to a work I submitted. The song is called "…" at bounding box center [368, 292] width 261 height 76
click at [442, 273] on textarea "Hello, I'd like to change the title to a work I submitted. The song is called "…" at bounding box center [368, 292] width 261 height 76
drag, startPoint x: 444, startPoint y: 278, endPoint x: 451, endPoint y: 304, distance: 27.0
click at [451, 304] on textarea "Hello, I'd like to change the title to a work I submitted. The song is called "…" at bounding box center [368, 292] width 261 height 76
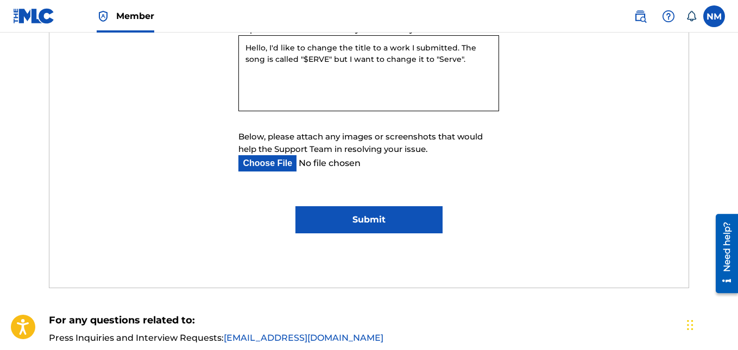
scroll to position [709, 0]
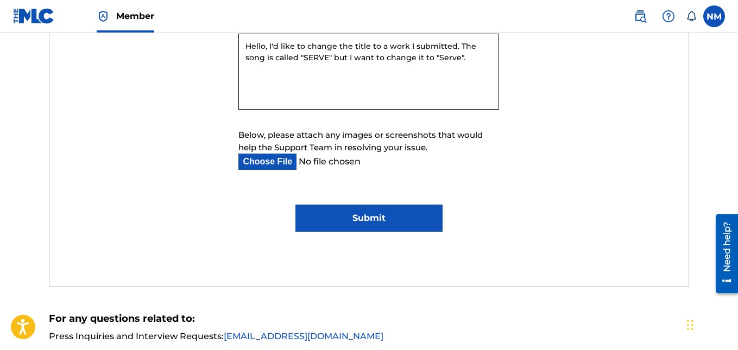
type textarea "Hello, I'd like to change the title to a work I submitted. The song is called "…"
click at [349, 210] on input "Submit" at bounding box center [369, 218] width 147 height 27
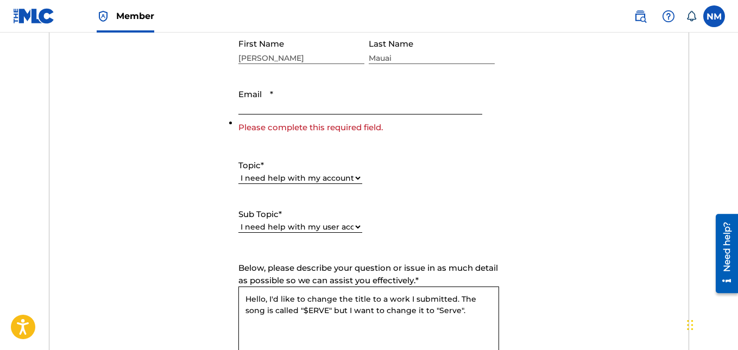
scroll to position [450, 0]
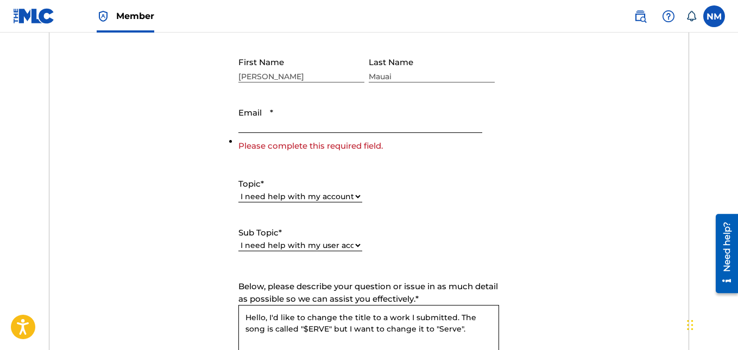
click at [318, 125] on input "Email *" at bounding box center [359, 117] width 243 height 31
type input "[EMAIL_ADDRESS][DOMAIN_NAME]"
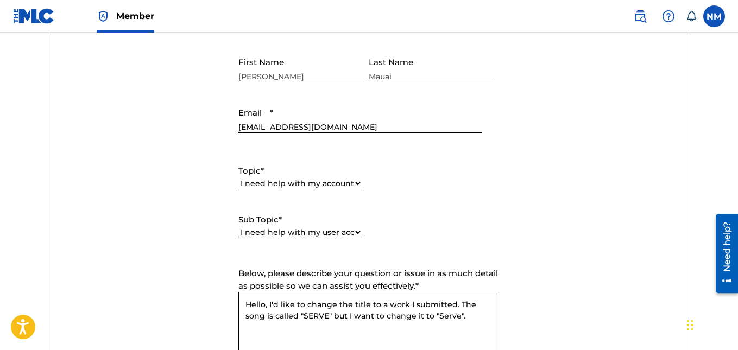
click at [581, 159] on form "Submit a request Typical reply time: within hours via email First Name [PERSON_…" at bounding box center [369, 239] width 640 height 503
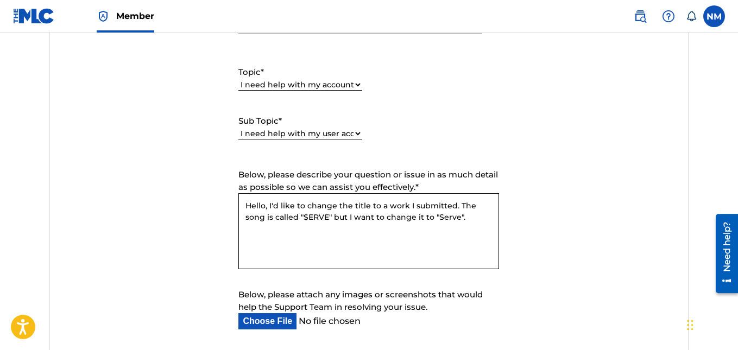
scroll to position [668, 0]
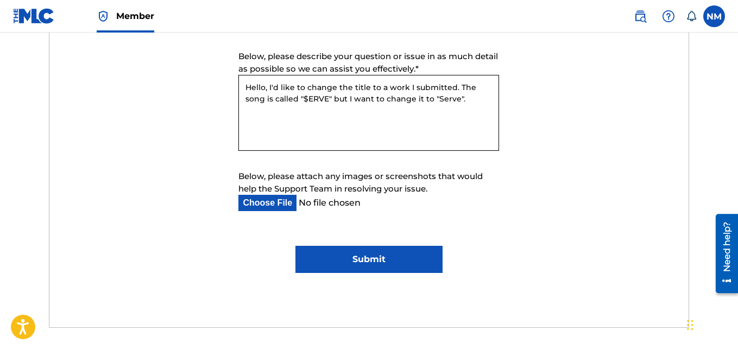
click at [386, 263] on input "Submit" at bounding box center [369, 259] width 147 height 27
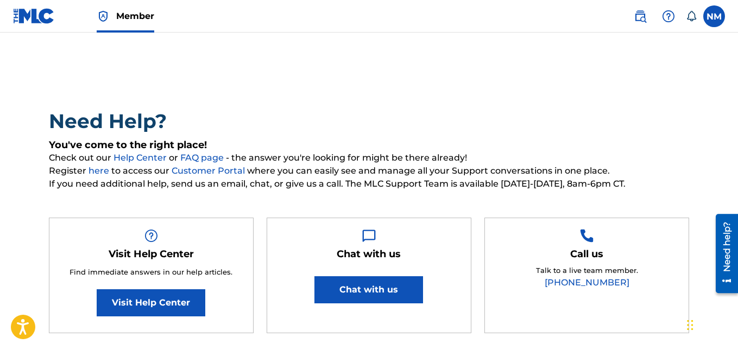
scroll to position [0, 0]
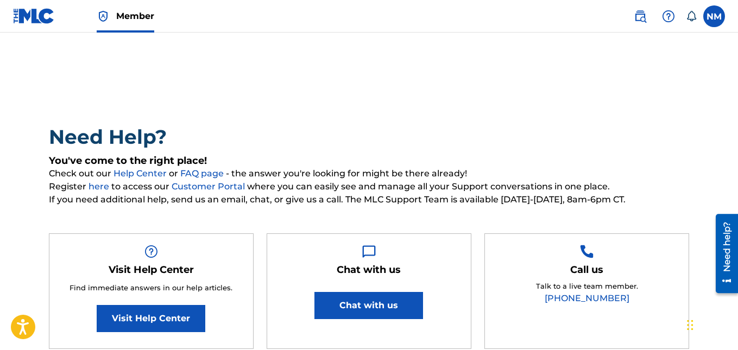
click at [21, 33] on main "Need Help? You've come to the right place! Check out our Help Center or FAQ pag…" at bounding box center [369, 325] width 738 height 584
click at [31, 16] on img at bounding box center [34, 16] width 42 height 16
